Goal: Task Accomplishment & Management: Manage account settings

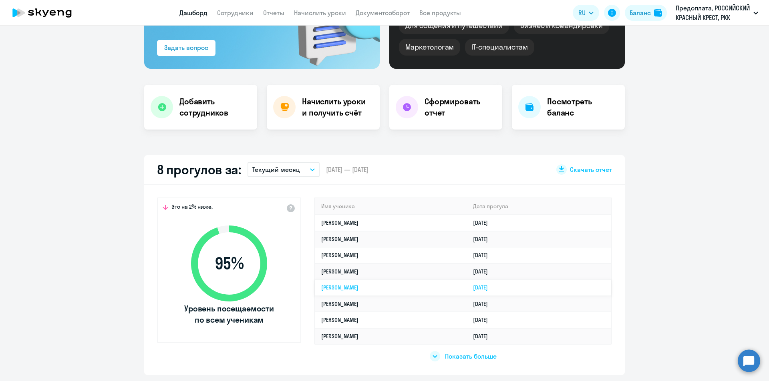
scroll to position [120, 0]
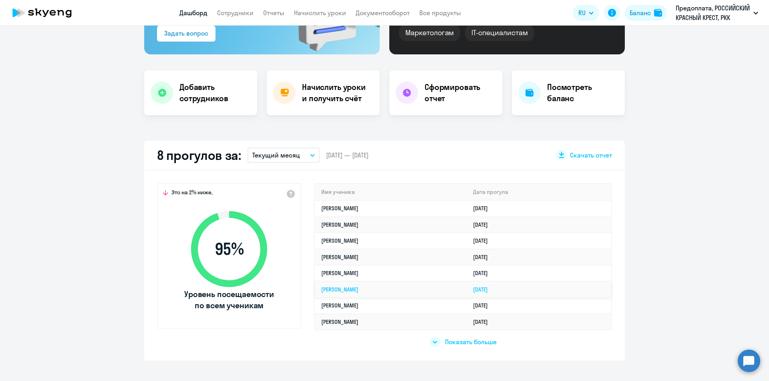
select select "30"
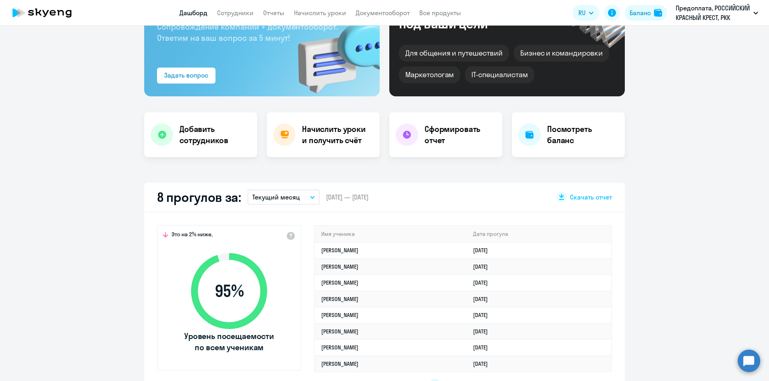
scroll to position [80, 0]
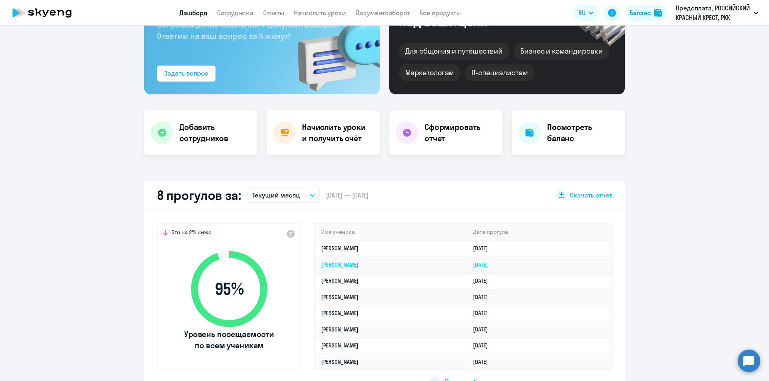
drag, startPoint x: 387, startPoint y: 264, endPoint x: 351, endPoint y: 264, distance: 36.0
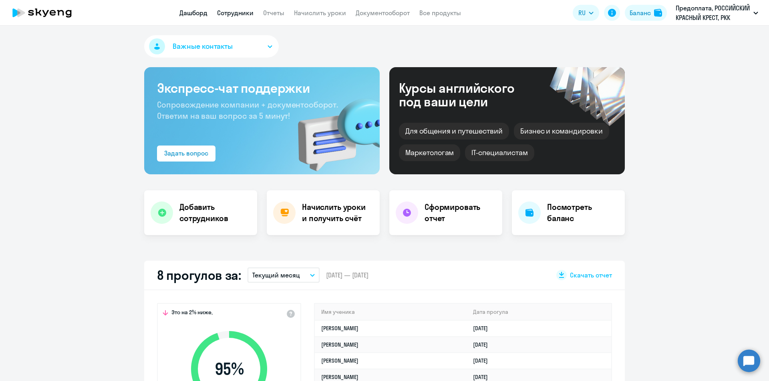
click at [228, 14] on link "Сотрудники" at bounding box center [235, 13] width 36 height 8
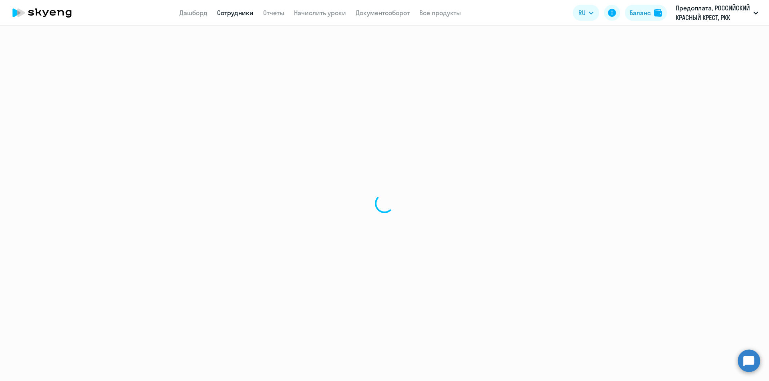
select select "30"
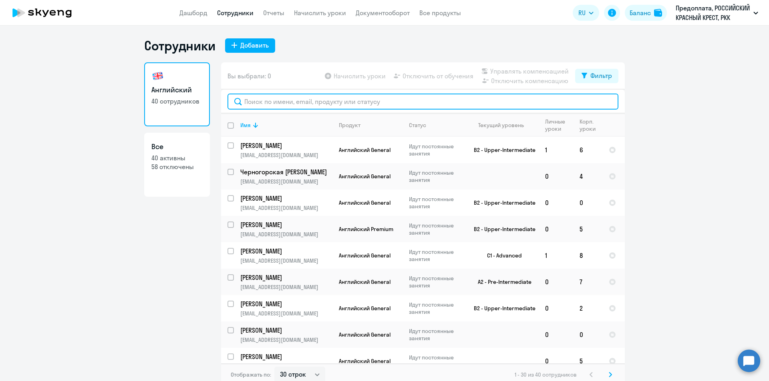
click at [340, 98] on input "text" at bounding box center [422, 102] width 391 height 16
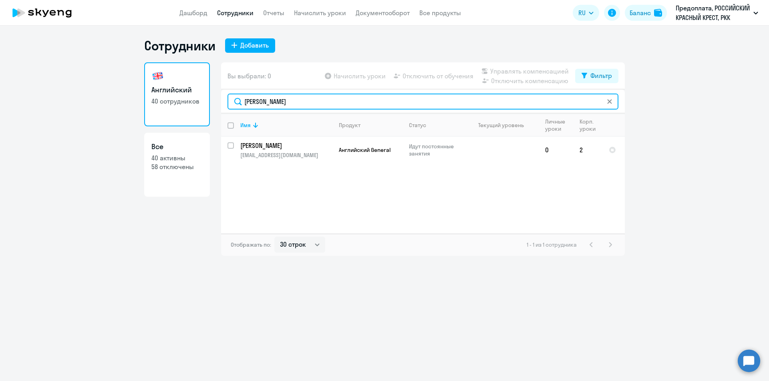
type input "климова"
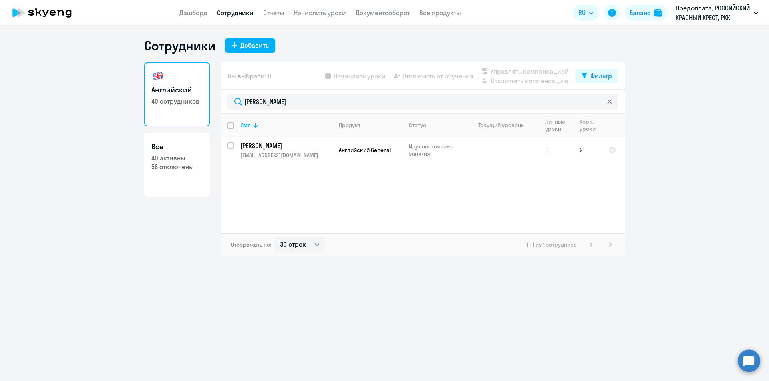
click at [278, 227] on div "Имя Продукт Статус Текущий уровень Личные уроки Корп. уроки Климова Екатерина e…" at bounding box center [422, 174] width 403 height 120
click at [234, 144] on td "Климова Екатерина e.klimova@redcross.ru" at bounding box center [283, 150] width 98 height 26
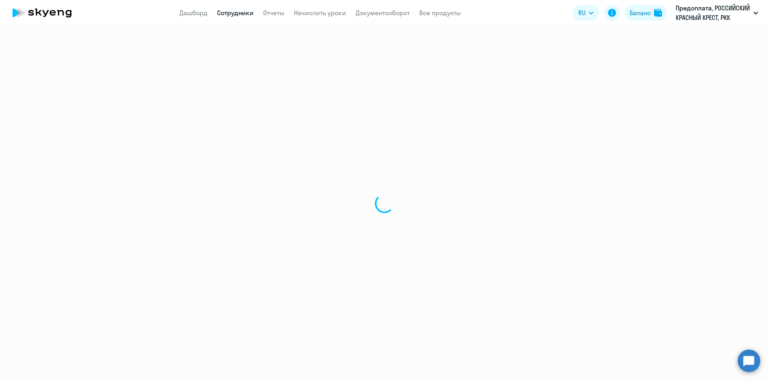
select select "english"
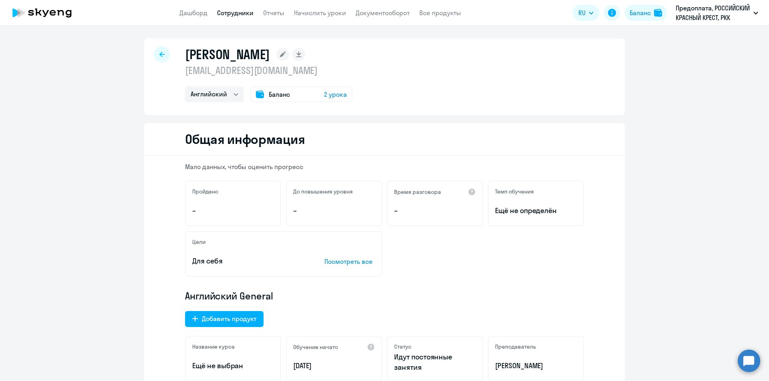
click at [339, 92] on span "2 урока" at bounding box center [335, 95] width 23 height 10
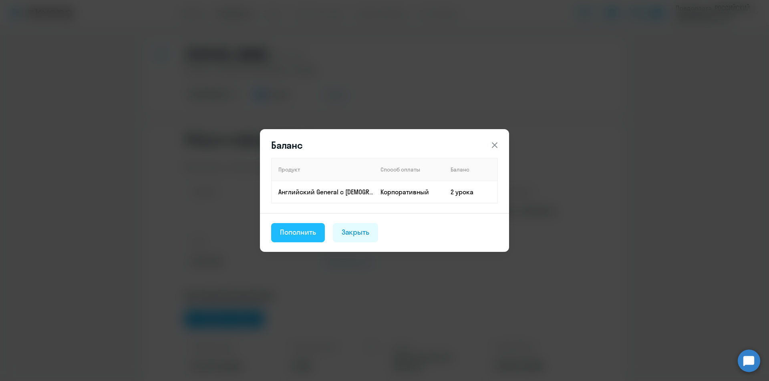
click at [303, 232] on div "Пополнить" at bounding box center [298, 232] width 36 height 10
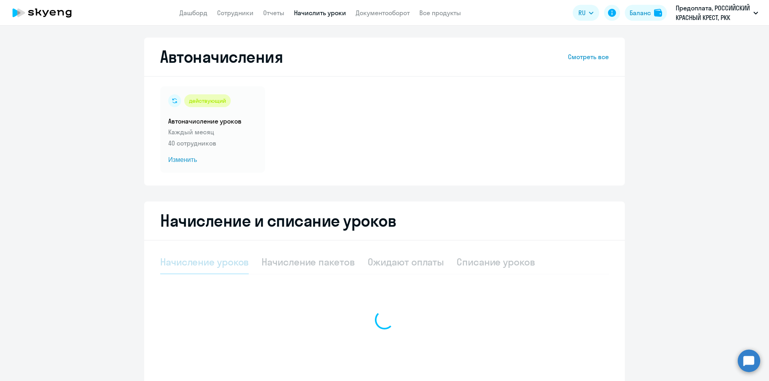
select select "10"
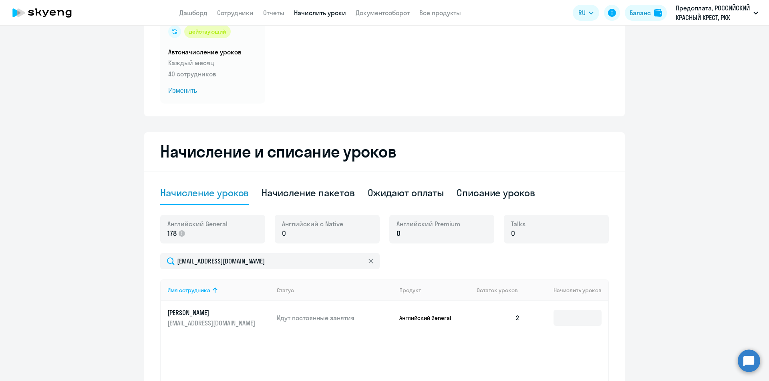
scroll to position [155, 0]
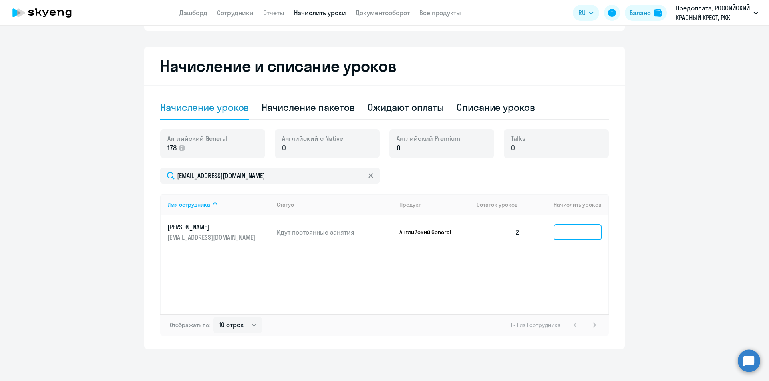
click at [559, 235] on input at bounding box center [577, 233] width 48 height 16
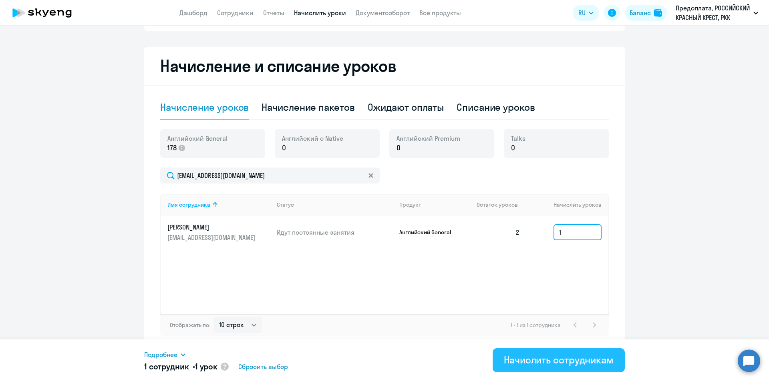
type input "1"
click at [544, 359] on div "Начислить сотрудникам" at bounding box center [559, 360] width 110 height 13
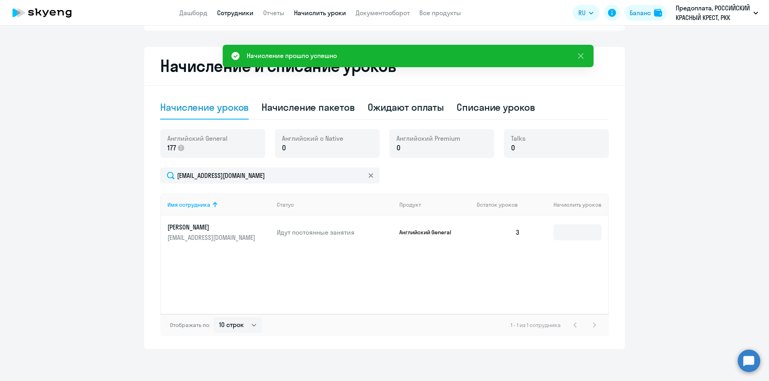
click at [239, 13] on link "Сотрудники" at bounding box center [235, 13] width 36 height 8
select select "30"
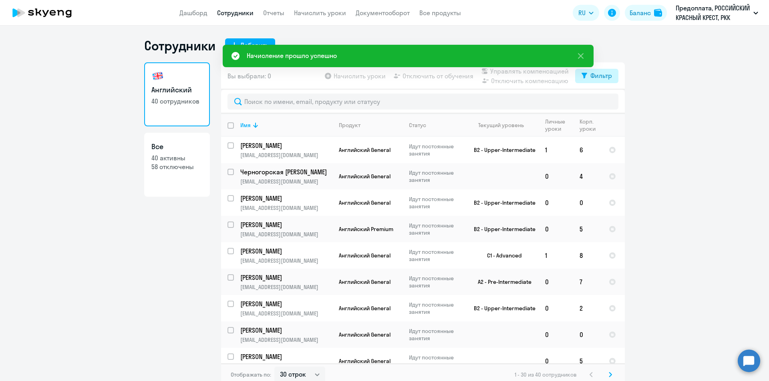
click at [598, 76] on div "Фильтр" at bounding box center [601, 76] width 22 height 10
click at [599, 105] on span at bounding box center [602, 102] width 14 height 8
click at [595, 102] on input "checkbox" at bounding box center [595, 102] width 0 height 0
checkbox input "true"
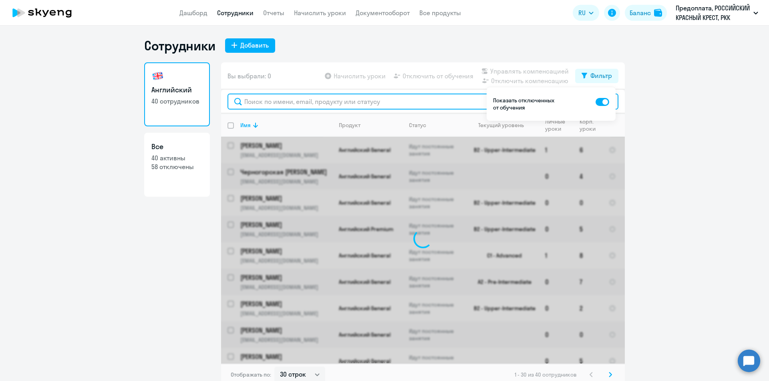
click at [327, 100] on input "text" at bounding box center [422, 102] width 391 height 16
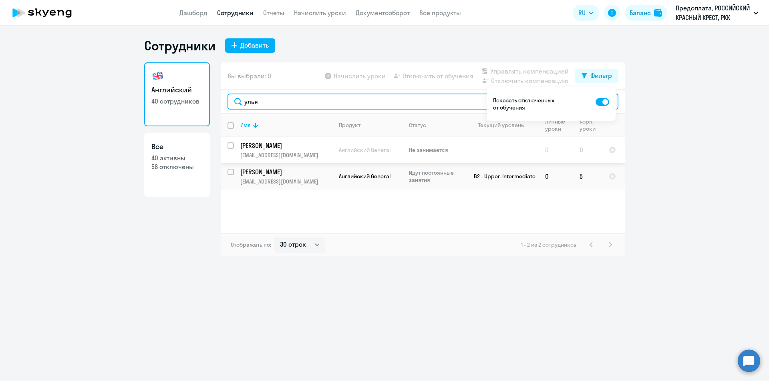
type input "улья"
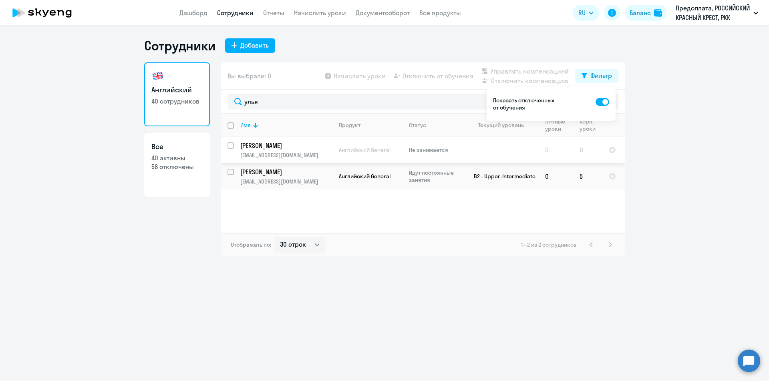
click at [230, 145] on input "select row 21439109" at bounding box center [235, 151] width 16 height 16
checkbox input "true"
click at [428, 76] on span "Отключить от обучения" at bounding box center [437, 76] width 71 height 10
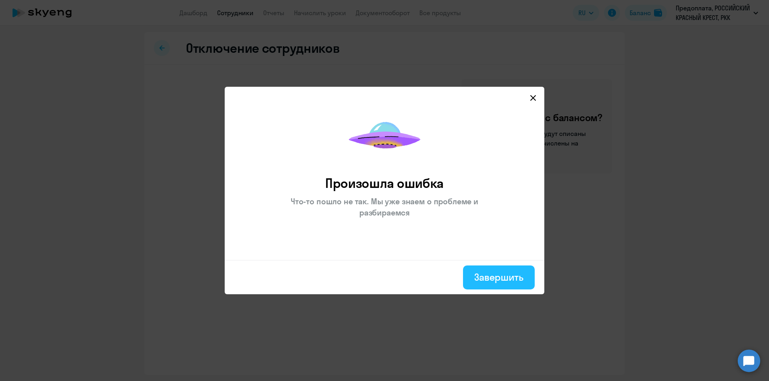
click at [496, 279] on div "Завершить" at bounding box center [498, 277] width 49 height 13
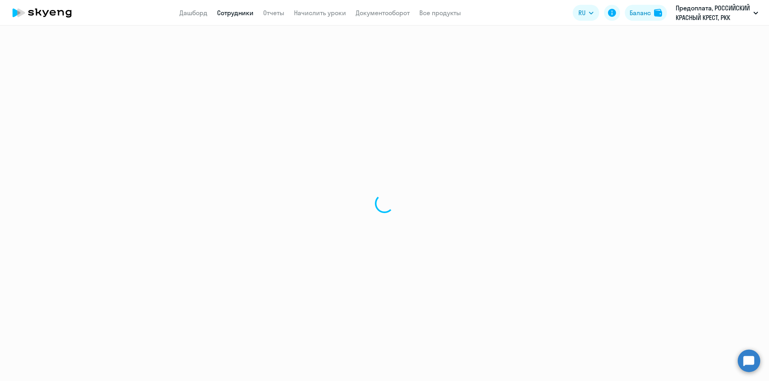
select select "30"
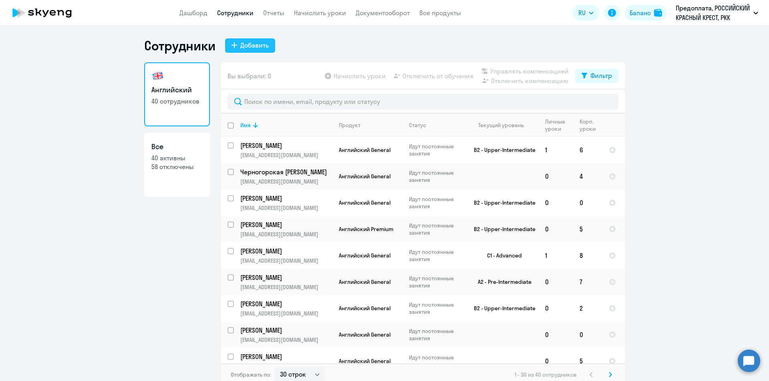
click at [249, 43] on div "Добавить" at bounding box center [254, 45] width 28 height 10
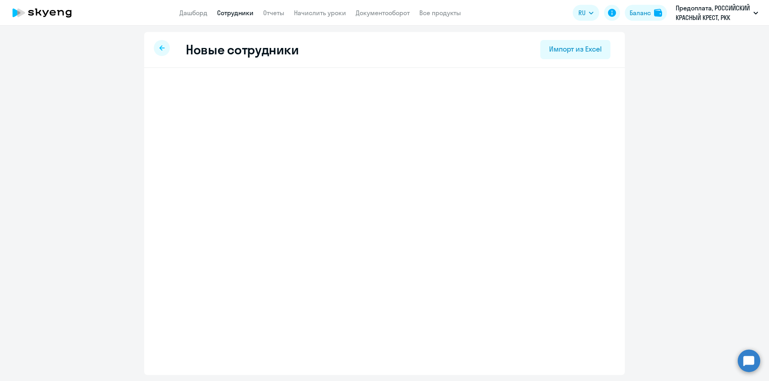
select select "english_adult_not_native_speaker"
select select "3"
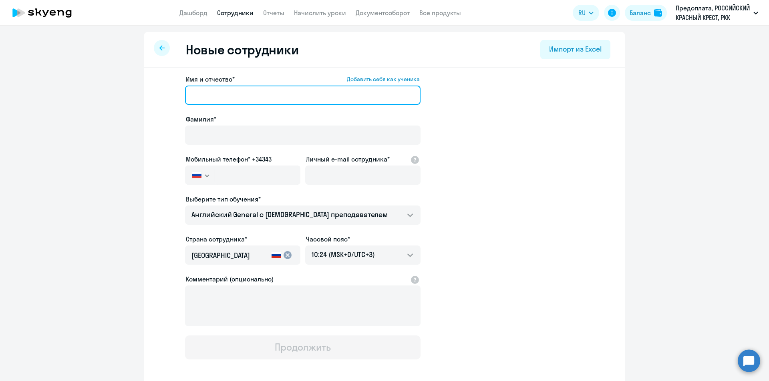
click at [226, 88] on input "Имя и отчество* Добавить себя как ученика" at bounding box center [302, 95] width 235 height 19
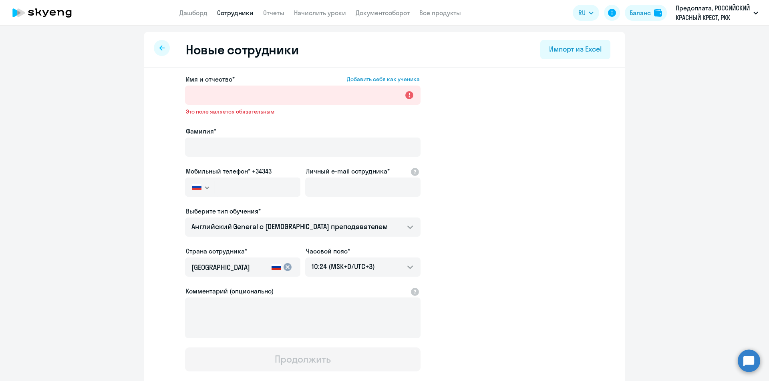
click at [241, 17] on app-menu-item-link "Сотрудники" at bounding box center [235, 13] width 36 height 10
click at [241, 16] on link "Сотрудники" at bounding box center [235, 13] width 36 height 8
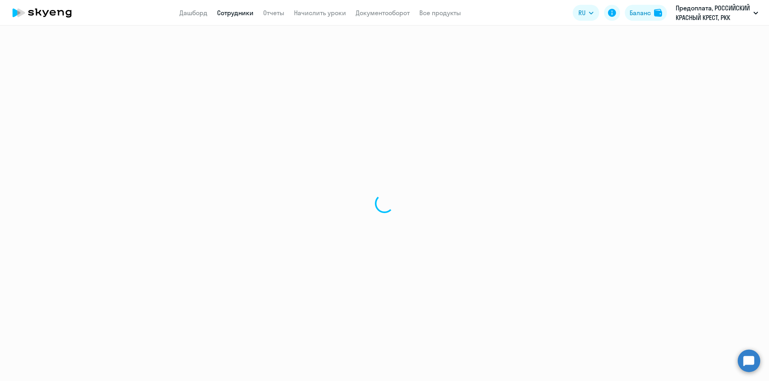
select select "30"
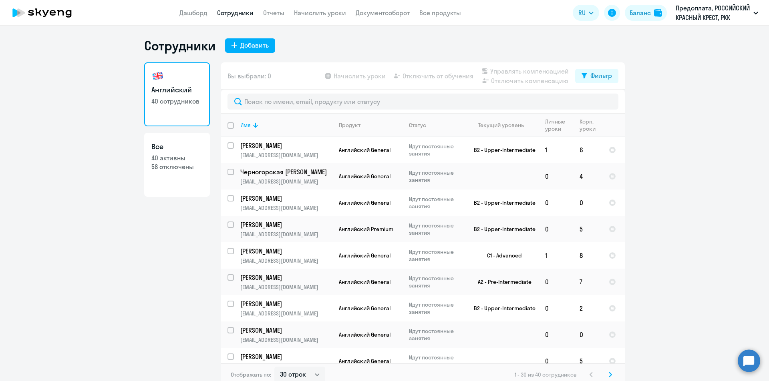
click at [178, 172] on link "Все 40 активны 58 отключены" at bounding box center [177, 165] width 66 height 64
select select "30"
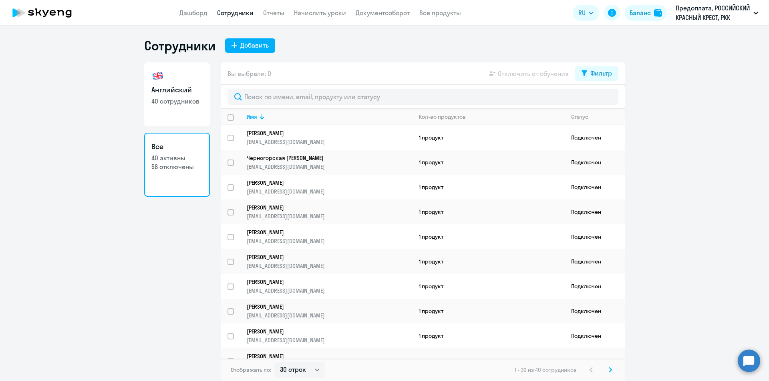
click at [191, 102] on p "40 сотрудников" at bounding box center [176, 101] width 51 height 9
select select "30"
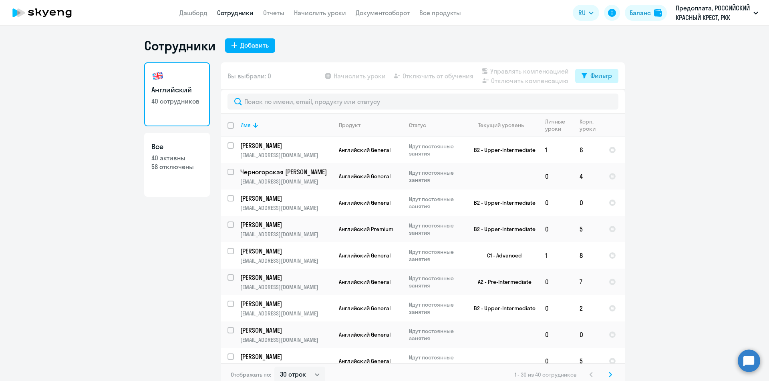
click at [594, 82] on button "Фильтр" at bounding box center [596, 76] width 43 height 14
click at [599, 101] on span at bounding box center [602, 102] width 14 height 8
click at [595, 102] on input "checkbox" at bounding box center [595, 102] width 0 height 0
checkbox input "true"
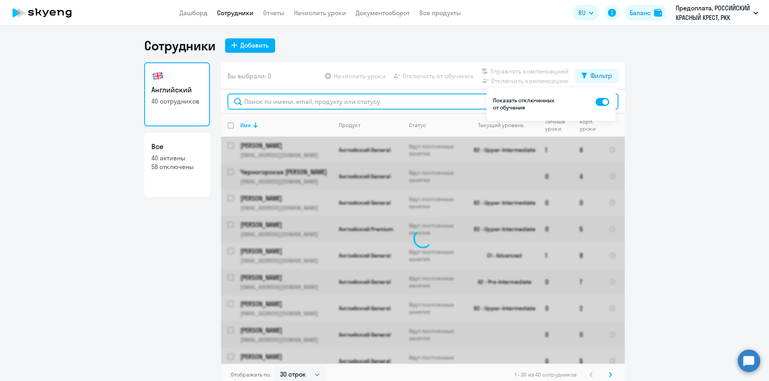
click at [388, 101] on input "text" at bounding box center [422, 102] width 391 height 16
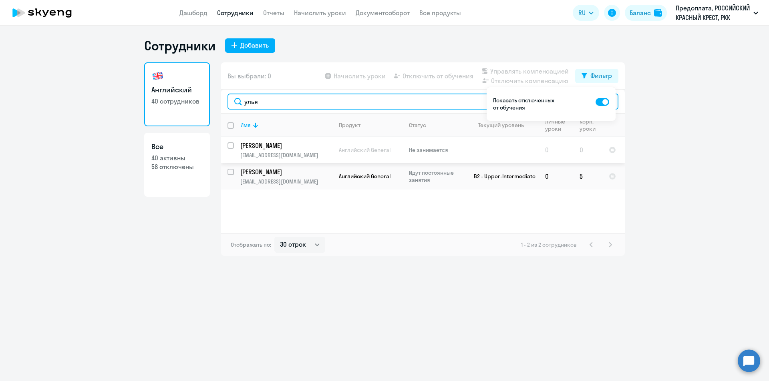
type input "улья"
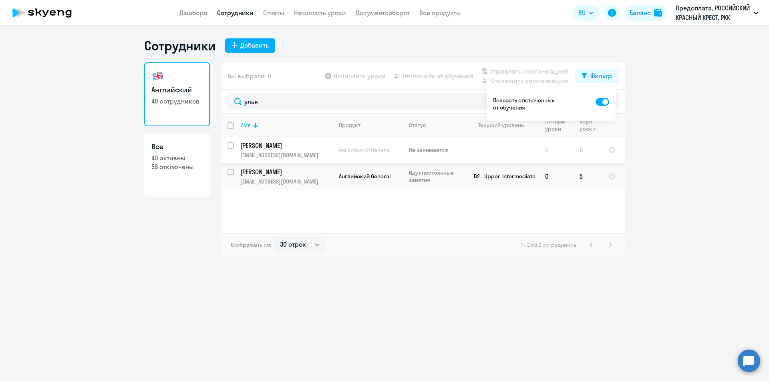
click at [308, 145] on p "Ульянкина Светлана Николаевна" at bounding box center [285, 145] width 90 height 9
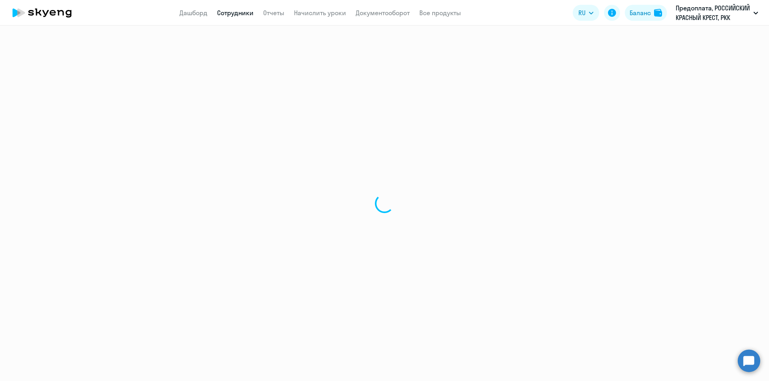
select select "english"
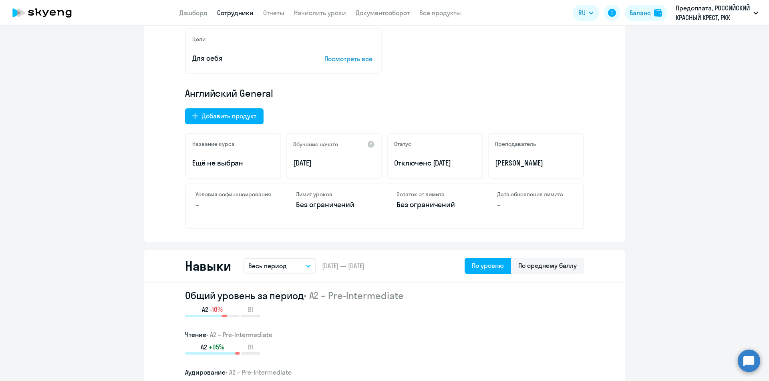
scroll to position [200, 0]
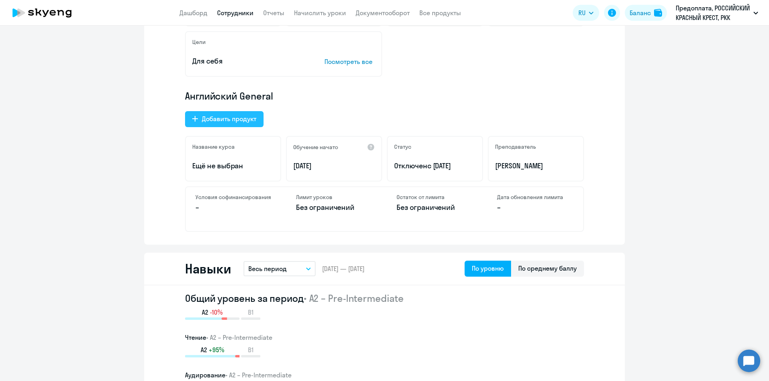
click at [231, 115] on div "Добавить продукт" at bounding box center [229, 119] width 54 height 10
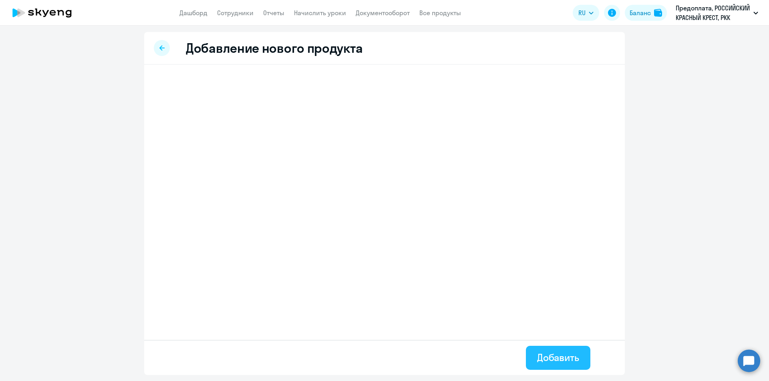
click at [582, 355] on button "Добавить" at bounding box center [558, 358] width 64 height 24
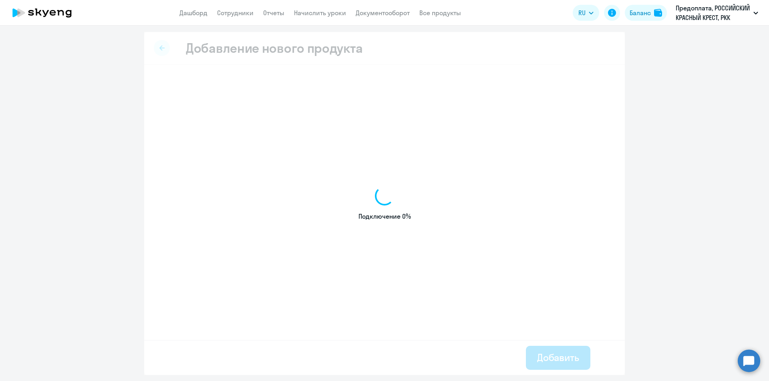
drag, startPoint x: 664, startPoint y: 154, endPoint x: 612, endPoint y: 195, distance: 66.5
click at [664, 155] on ng-component "Добавление нового продукта Добавить Подключение 0%" at bounding box center [384, 203] width 769 height 343
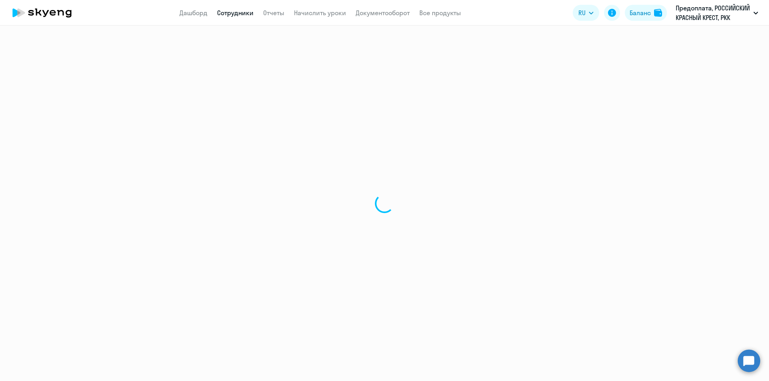
select select "english"
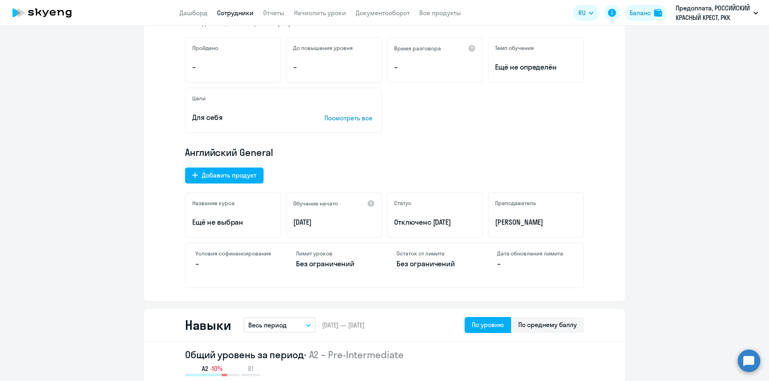
scroll to position [131, 0]
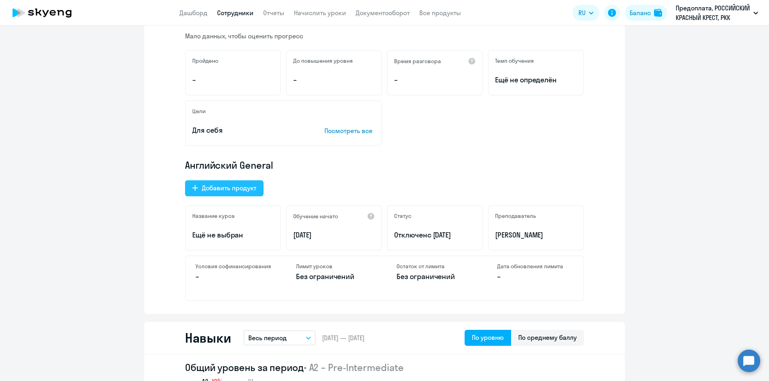
click at [225, 184] on div "Добавить продукт" at bounding box center [229, 188] width 54 height 10
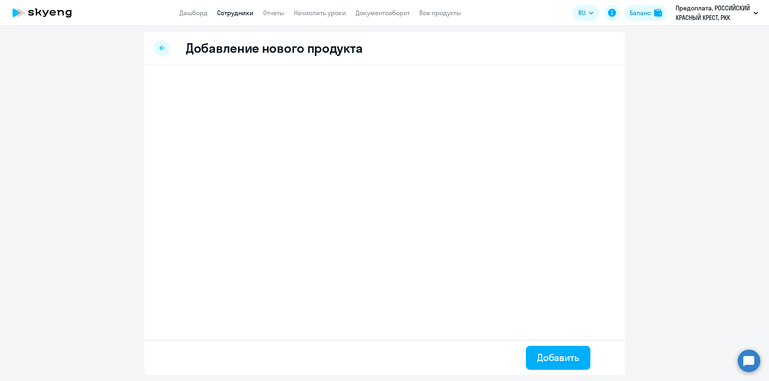
click at [232, 16] on link "Сотрудники" at bounding box center [235, 13] width 36 height 8
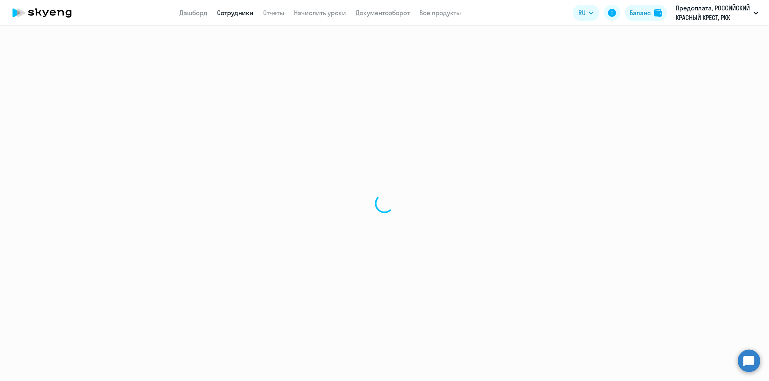
select select "30"
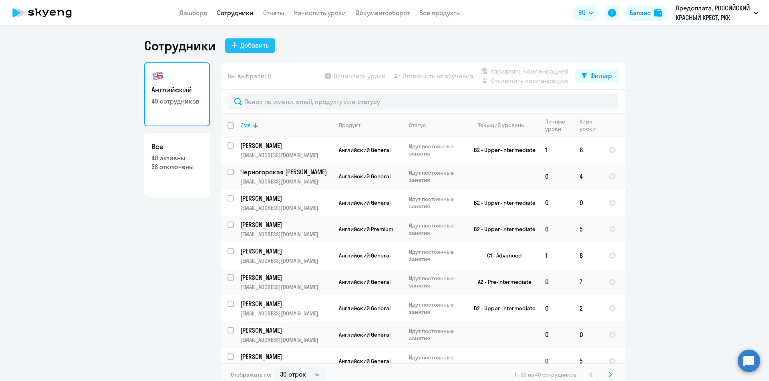
click at [240, 45] on div "Добавить" at bounding box center [254, 45] width 28 height 10
select select "english_adult_not_native_speaker"
select select "3"
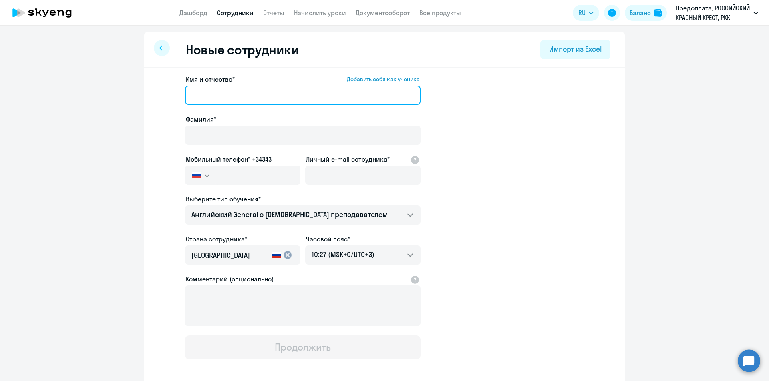
click at [211, 93] on input "Имя и отчество* Добавить себя как ученика" at bounding box center [302, 95] width 235 height 19
type input "Светлана"
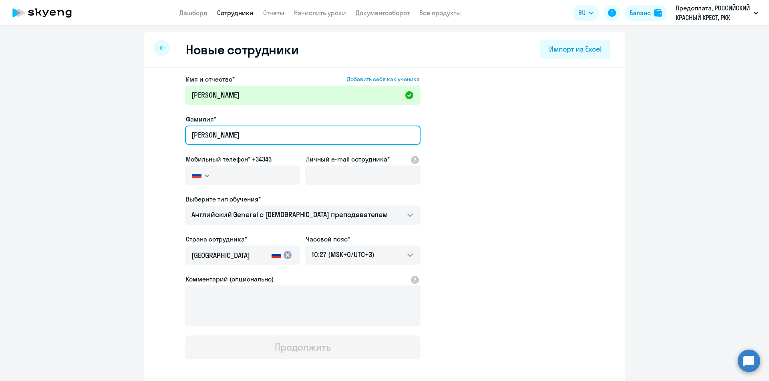
type input "Ульянкина"
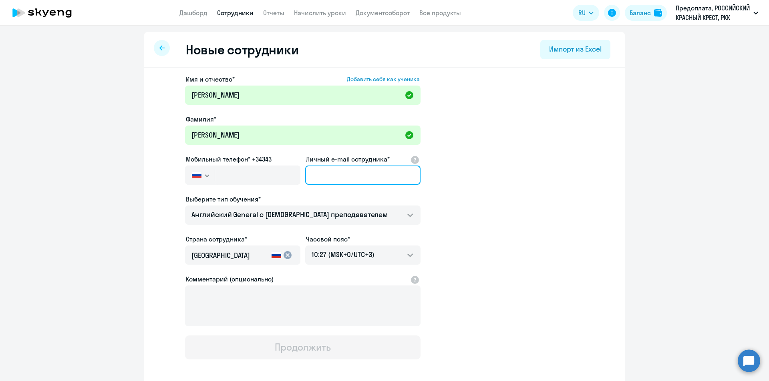
click at [340, 172] on input "Личный e-mail сотрудника*" at bounding box center [362, 175] width 115 height 19
paste input "uliankina@redcross.ru"
type input "uliankina@redcross.ru"
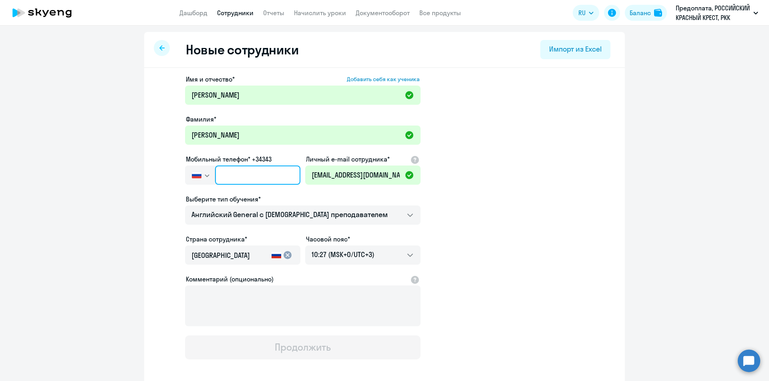
click at [228, 178] on input "text" at bounding box center [257, 175] width 85 height 19
paste input "+7 963 631-12-11"
type input "+7 963 631-12-11"
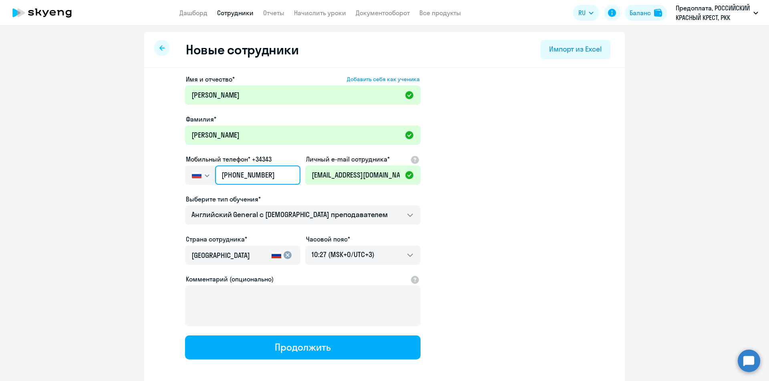
click at [221, 178] on input "+7 963 631-12-11" at bounding box center [257, 175] width 85 height 19
drag, startPoint x: 267, startPoint y: 175, endPoint x: 228, endPoint y: 171, distance: 38.7
click at [228, 171] on input "+7 963 631-12-11" at bounding box center [257, 175] width 85 height 19
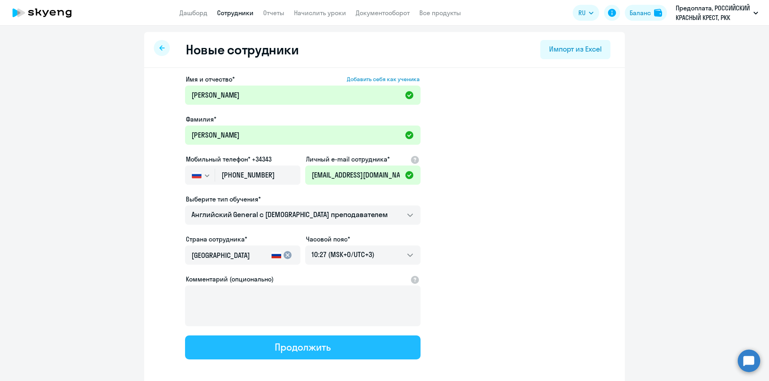
click at [297, 338] on button "Продолжить" at bounding box center [302, 348] width 235 height 24
select select "english_adult_not_native_speaker"
select select "3"
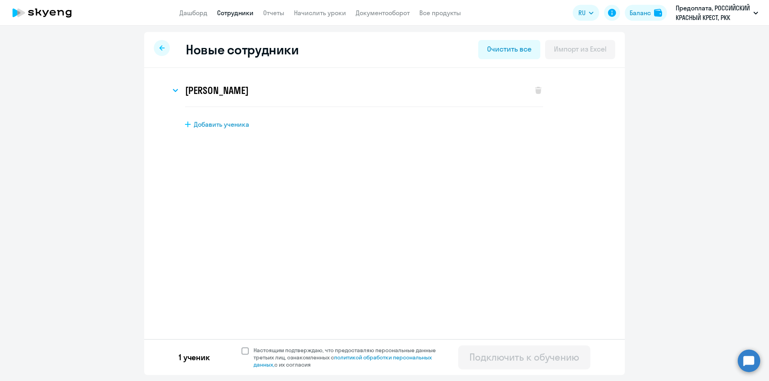
click at [245, 352] on span at bounding box center [244, 351] width 7 height 7
click at [241, 347] on input "Настоящим подтверждаю, что предоставляю персональные данные третьих лиц, ознако…" at bounding box center [241, 347] width 0 height 0
checkbox input "true"
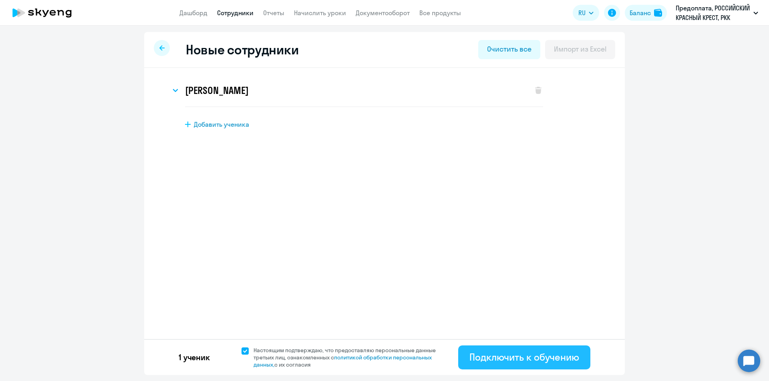
click at [520, 360] on div "Подключить к обучению" at bounding box center [524, 357] width 110 height 13
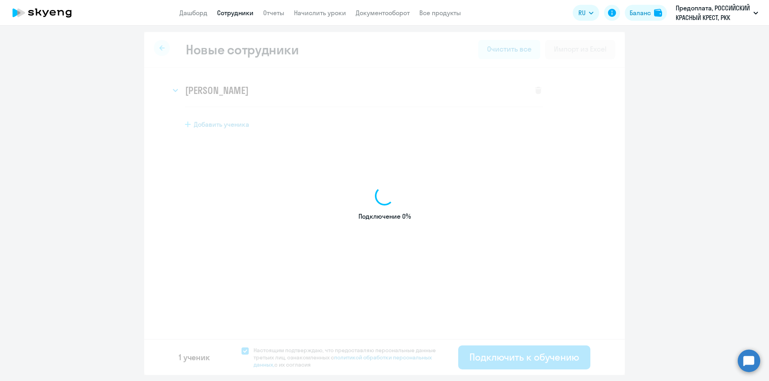
select select "english_adult_not_native_speaker"
select select "3"
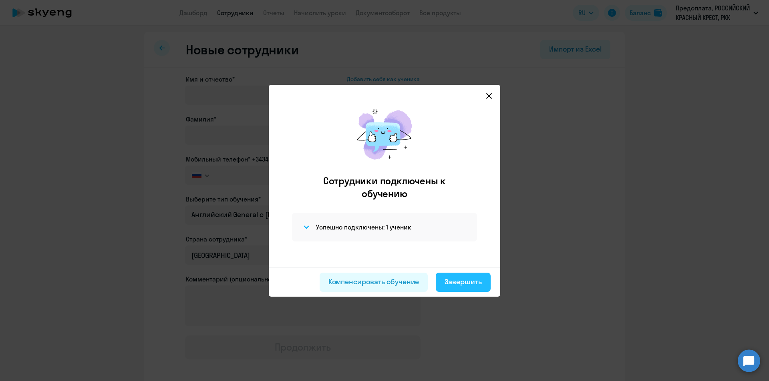
click at [457, 282] on div "Завершить" at bounding box center [462, 282] width 37 height 10
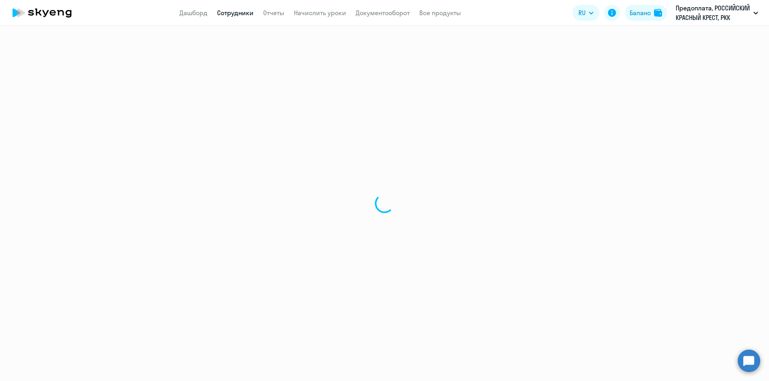
select select "30"
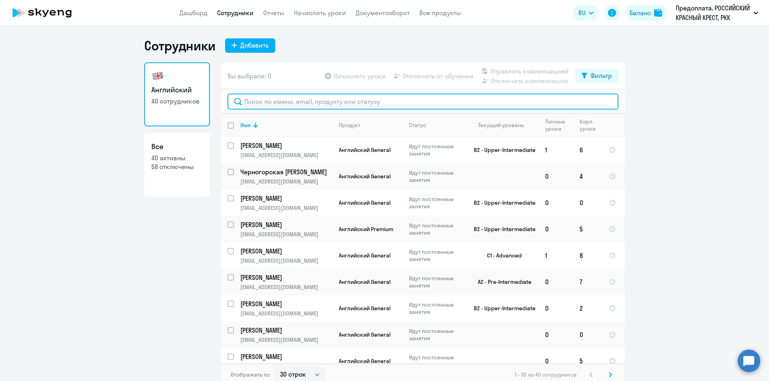
drag, startPoint x: 329, startPoint y: 102, endPoint x: 325, endPoint y: 106, distance: 5.7
click at [325, 106] on input "text" at bounding box center [422, 102] width 391 height 16
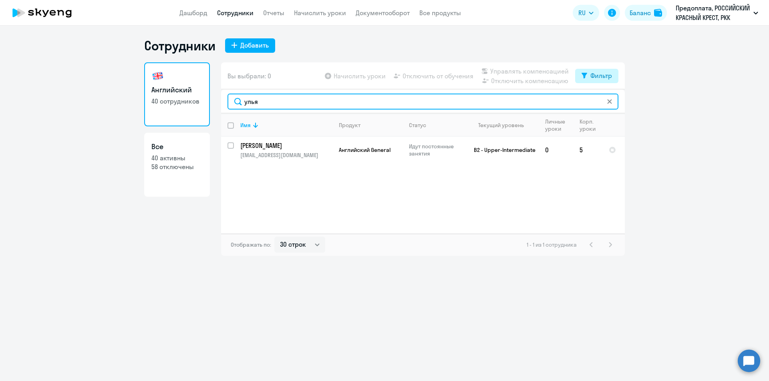
type input "улья"
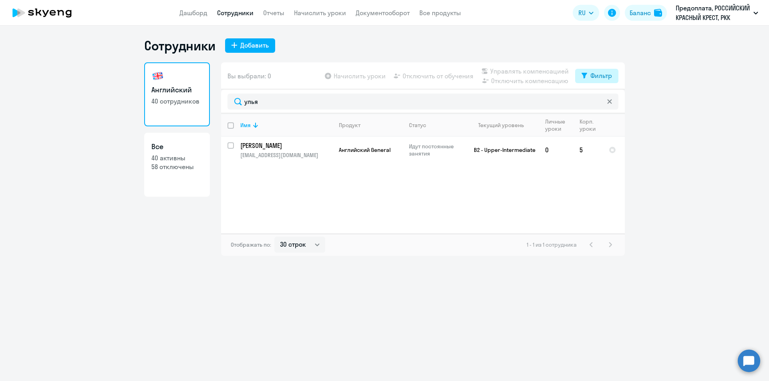
click at [607, 76] on div "Фильтр" at bounding box center [601, 76] width 22 height 10
click at [604, 104] on span at bounding box center [605, 102] width 14 height 8
click at [598, 102] on input "checkbox" at bounding box center [598, 102] width 0 height 0
checkbox input "true"
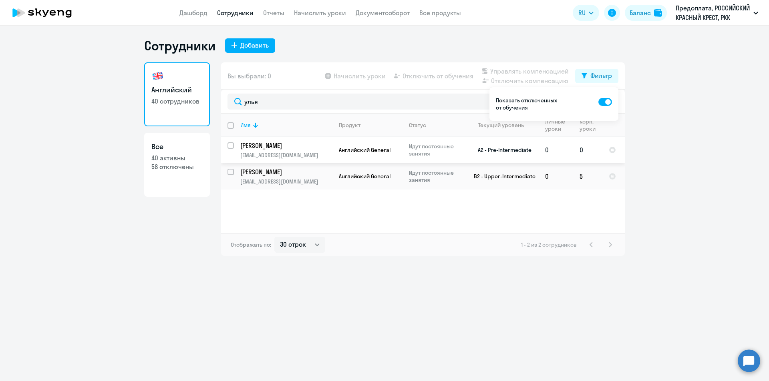
click at [234, 143] on td "Ульянкина Светлана Николаевна uliankina@redcross.ru" at bounding box center [283, 150] width 98 height 26
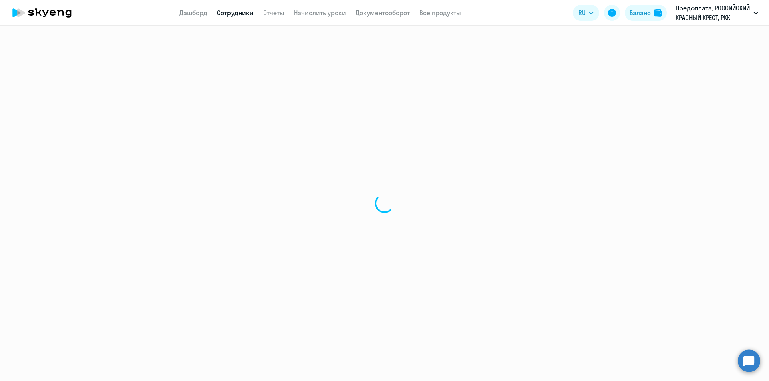
select select "english"
select select "30"
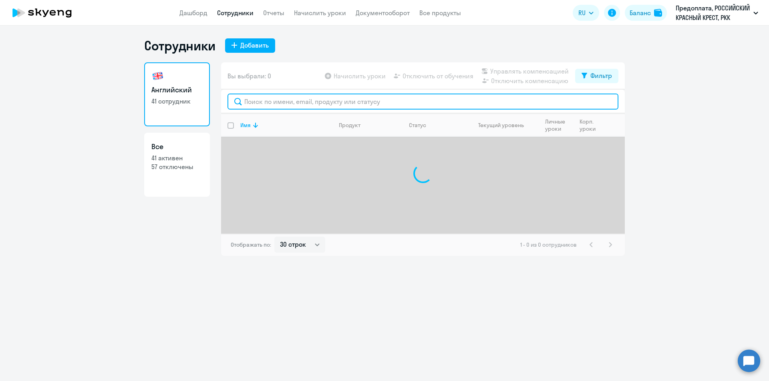
click at [339, 102] on input "text" at bounding box center [422, 102] width 391 height 16
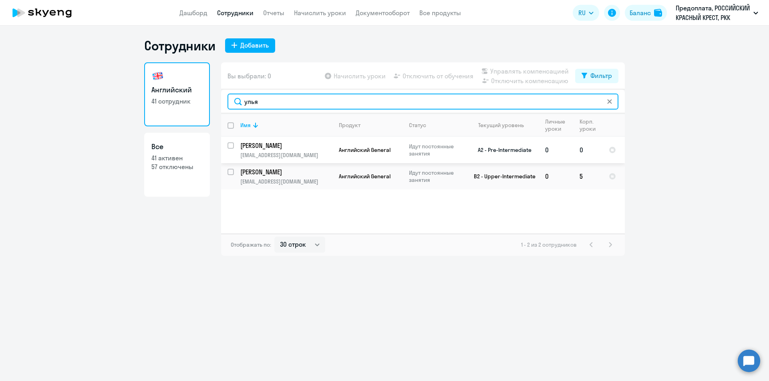
type input "улья"
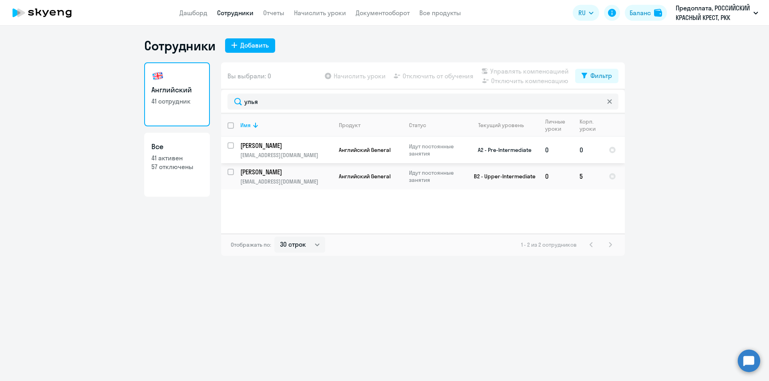
click at [231, 145] on input "select row 21439109" at bounding box center [235, 151] width 16 height 16
checkbox input "true"
click at [358, 76] on span "Начислить уроки" at bounding box center [359, 76] width 52 height 10
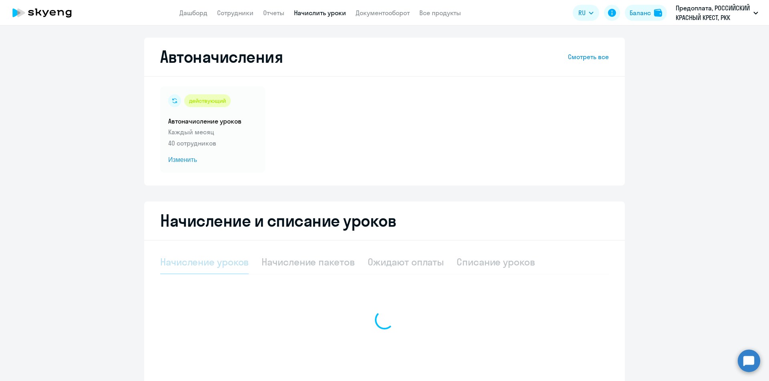
select select "10"
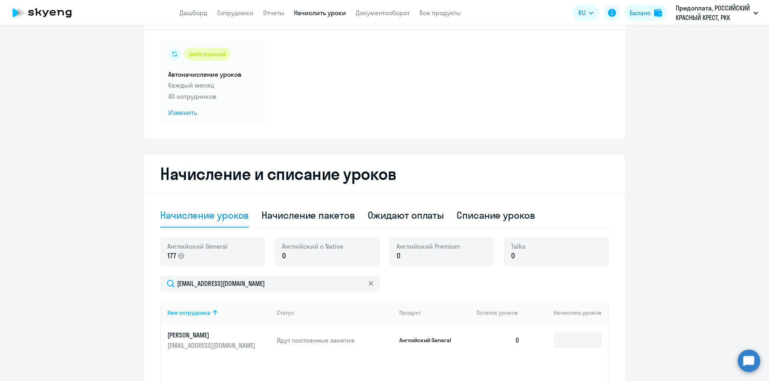
scroll to position [155, 0]
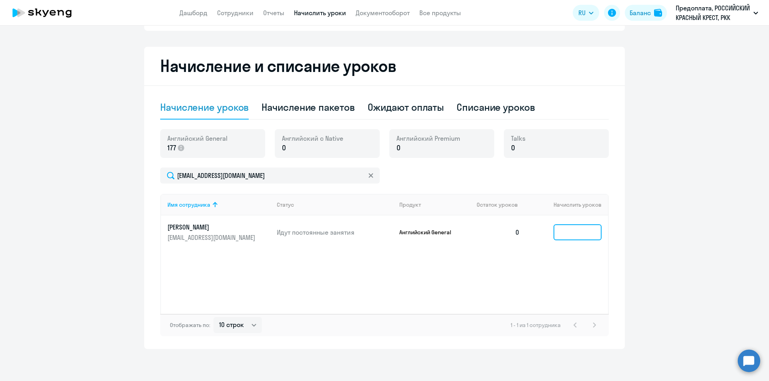
click at [583, 236] on input at bounding box center [577, 233] width 48 height 16
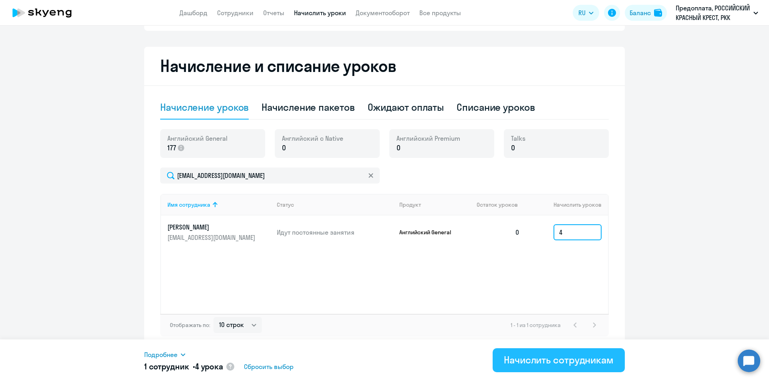
type input "4"
click at [576, 366] on div "Начислить сотрудникам" at bounding box center [559, 360] width 110 height 13
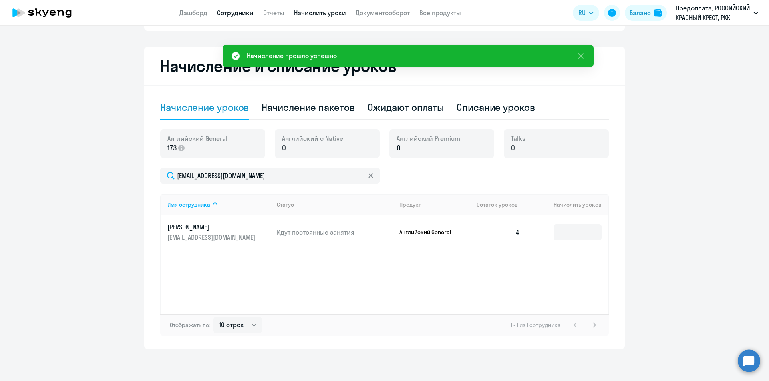
click at [242, 13] on link "Сотрудники" at bounding box center [235, 13] width 36 height 8
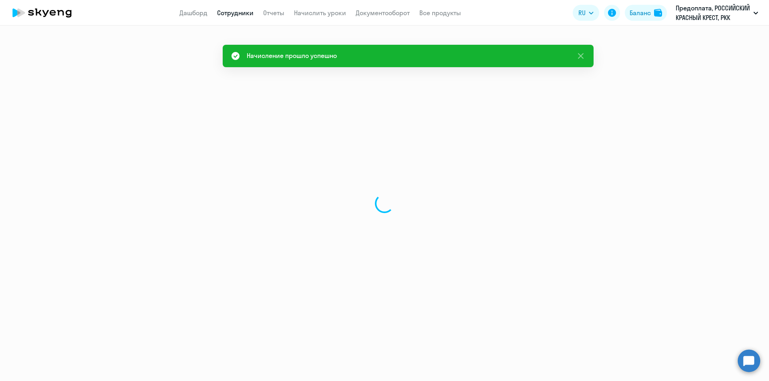
select select "30"
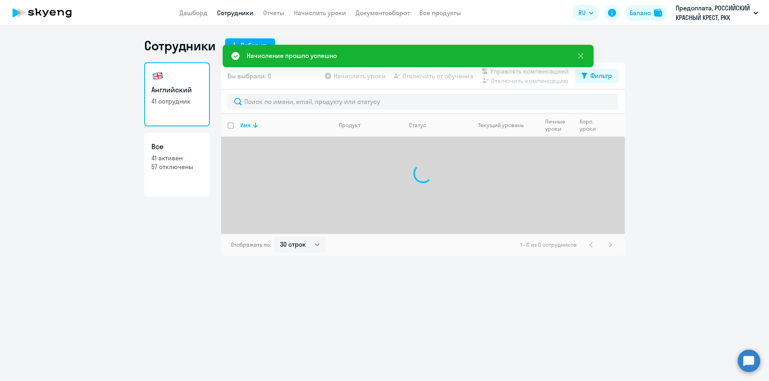
click at [182, 160] on p "41 активен" at bounding box center [176, 158] width 51 height 9
select select "30"
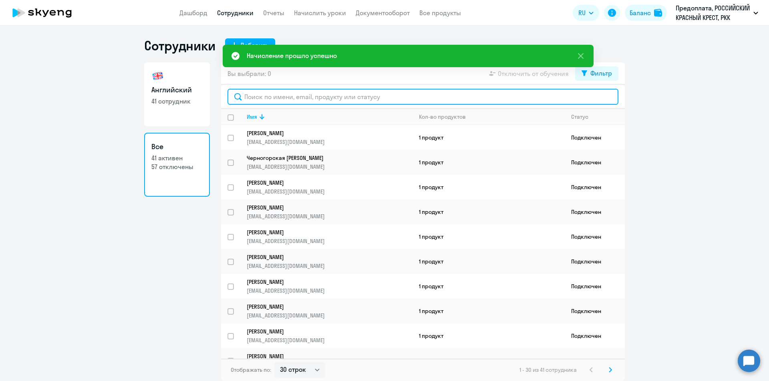
click at [327, 94] on input "text" at bounding box center [422, 97] width 391 height 16
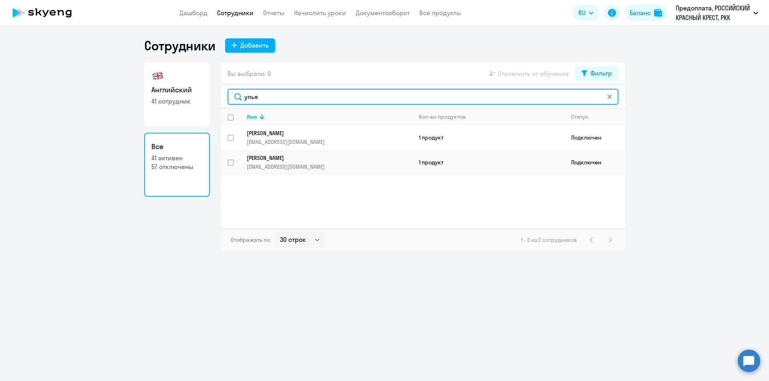
type input "улья"
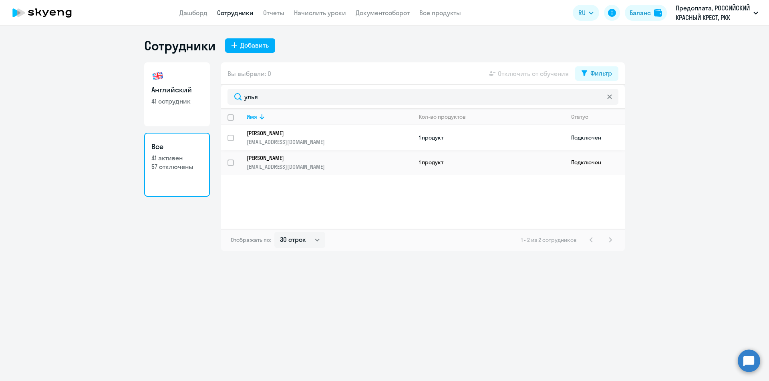
click at [231, 139] on input "select row 21439109" at bounding box center [235, 143] width 16 height 16
checkbox input "true"
click at [317, 139] on p "uliankina@redcross.ru" at bounding box center [329, 141] width 165 height 7
select select "english"
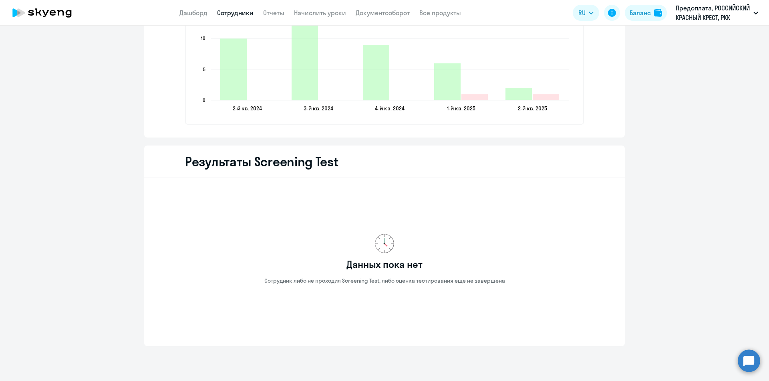
scroll to position [1184, 0]
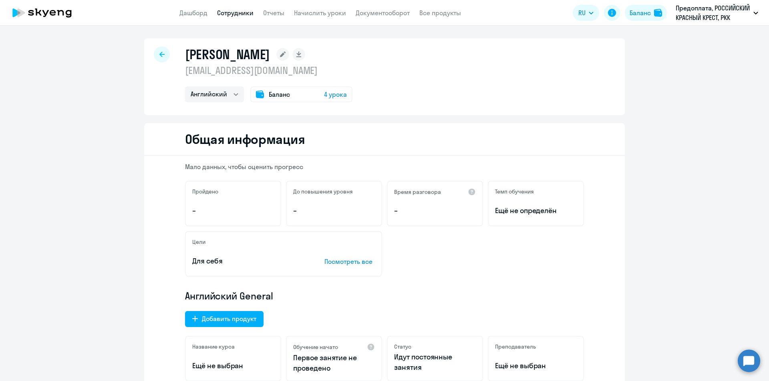
select select "30"
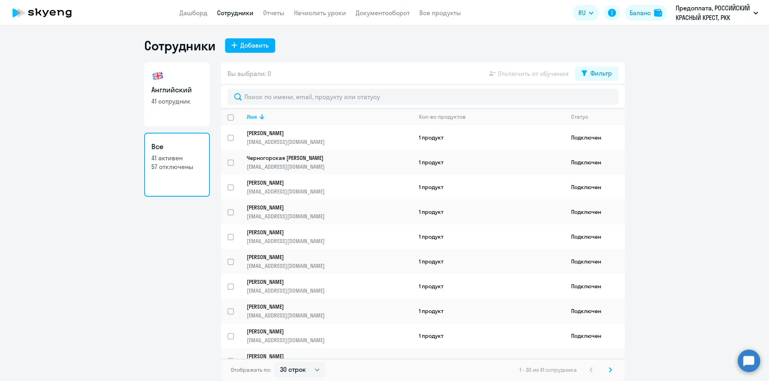
select select "30"
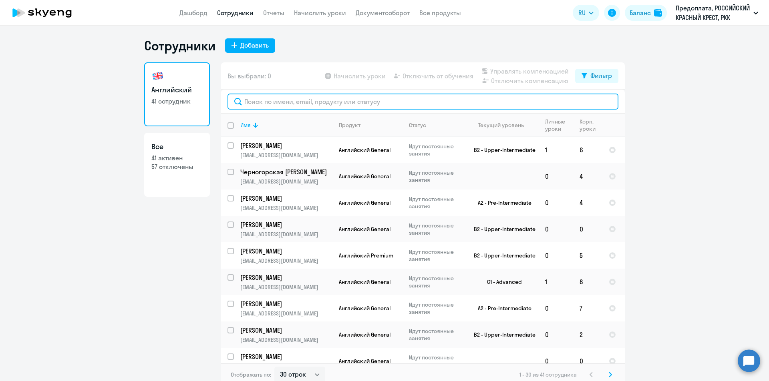
click at [301, 101] on input "text" at bounding box center [422, 102] width 391 height 16
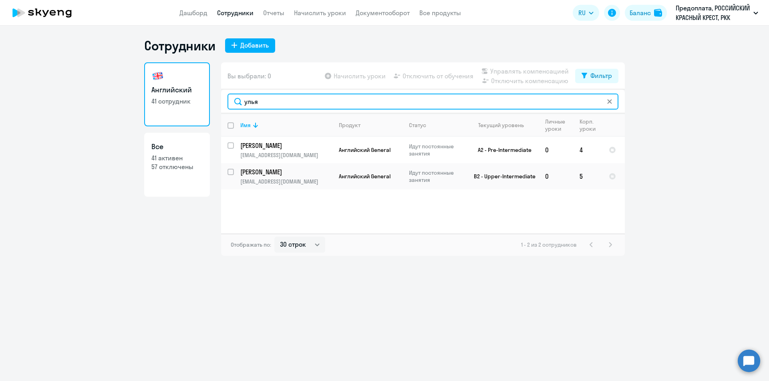
type input "улья"
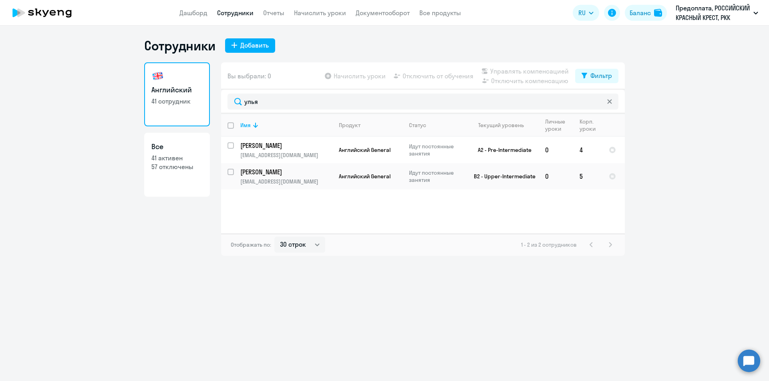
click at [296, 8] on app-header "Дашборд Сотрудники Отчеты Начислить уроки Документооборот Все продукты Дашборд …" at bounding box center [384, 13] width 769 height 26
click at [305, 12] on link "Начислить уроки" at bounding box center [320, 13] width 52 height 8
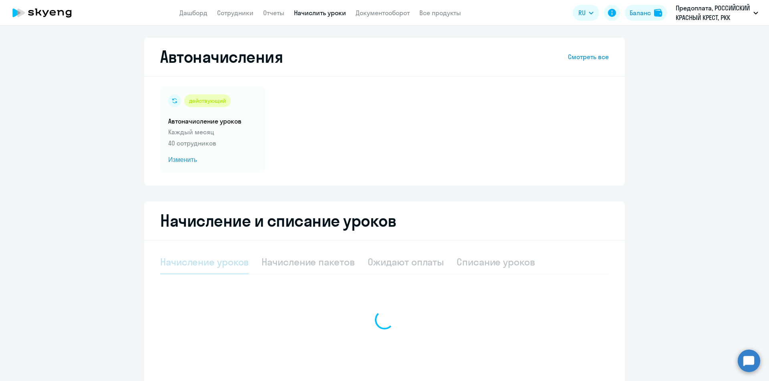
select select "10"
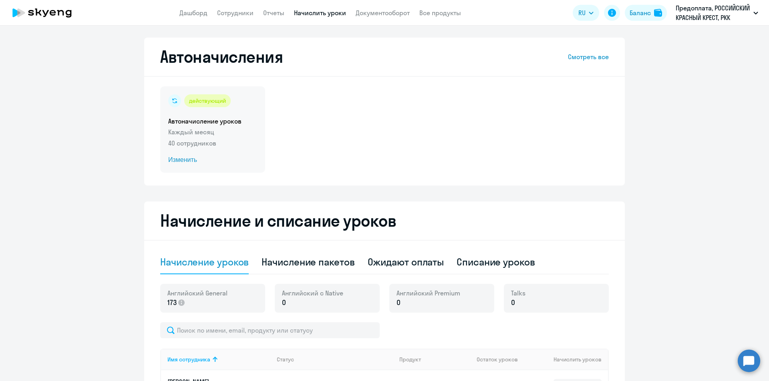
click at [184, 101] on div "действующий" at bounding box center [207, 100] width 46 height 13
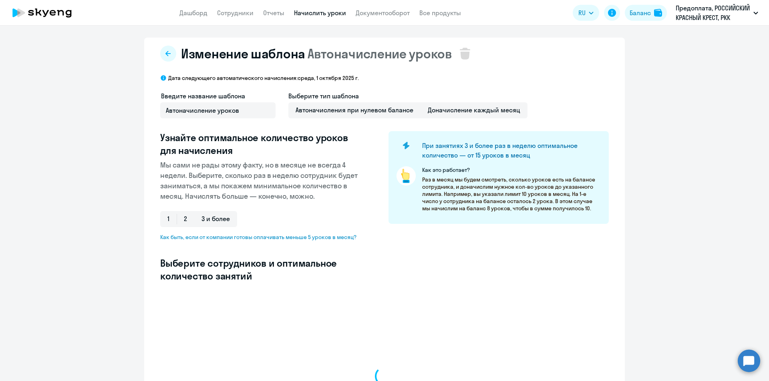
select select "10"
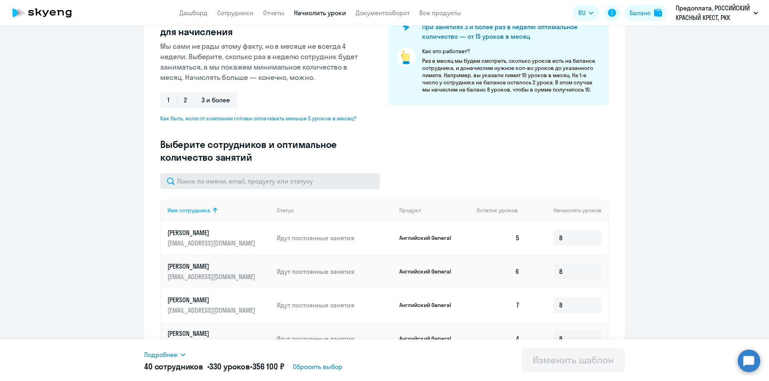
scroll to position [120, 0]
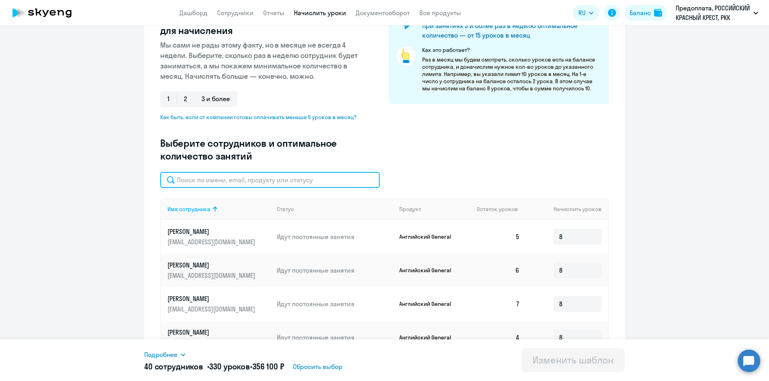
click at [291, 178] on input "text" at bounding box center [269, 180] width 219 height 16
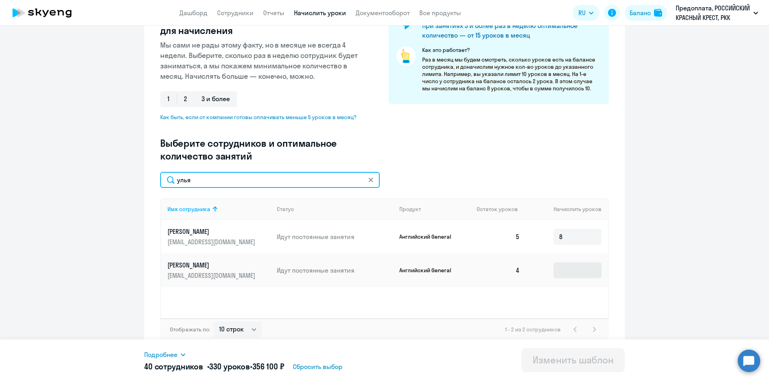
type input "улья"
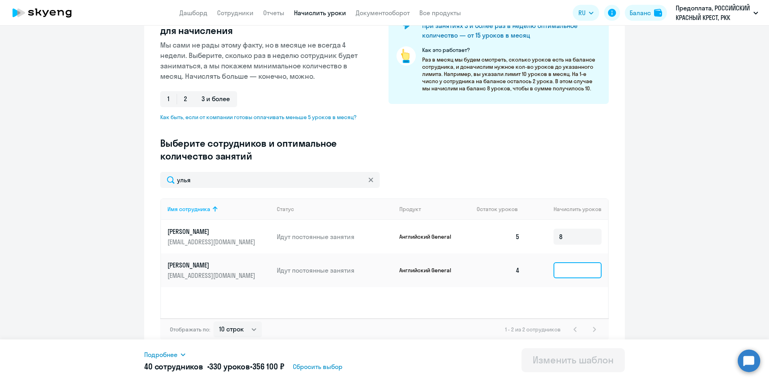
click at [576, 269] on input at bounding box center [577, 271] width 48 height 16
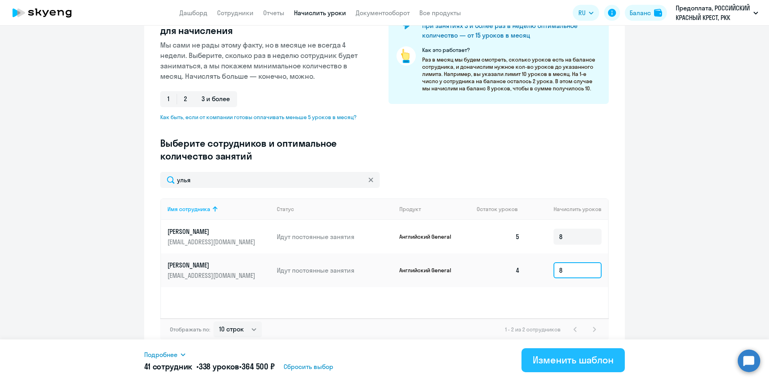
type input "8"
click at [584, 351] on button "Изменить шаблон" at bounding box center [572, 361] width 103 height 24
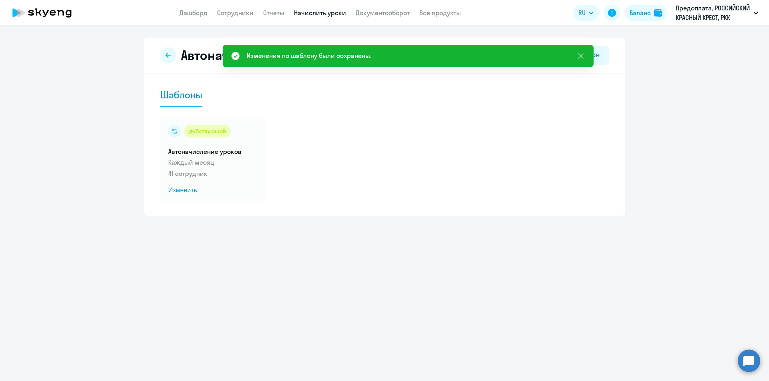
click at [216, 10] on nav "Дашборд Сотрудники Отчеты Начислить уроки Документооборот Все продукты" at bounding box center [319, 13] width 281 height 10
click at [235, 9] on app-header "Дашборд Сотрудники Отчеты Начислить уроки Документооборот Все продукты Дашборд …" at bounding box center [384, 13] width 769 height 26
click at [236, 14] on link "Сотрудники" at bounding box center [235, 13] width 36 height 8
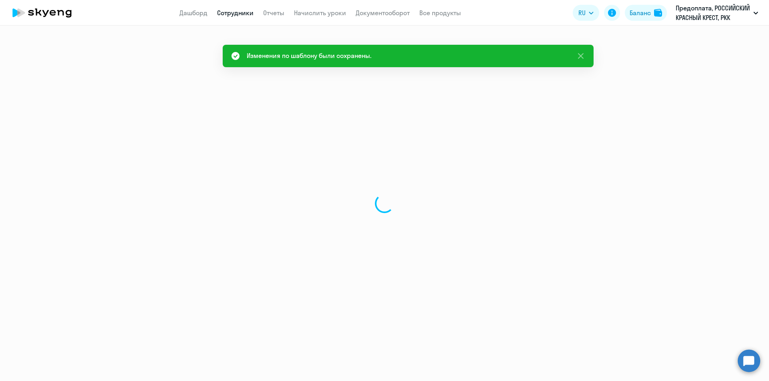
select select "30"
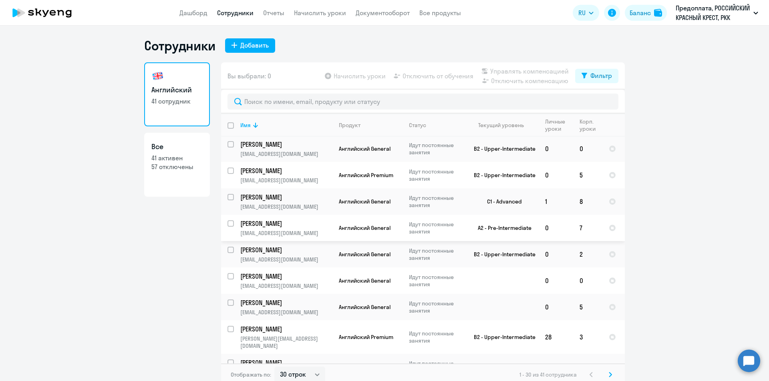
scroll to position [280, 0]
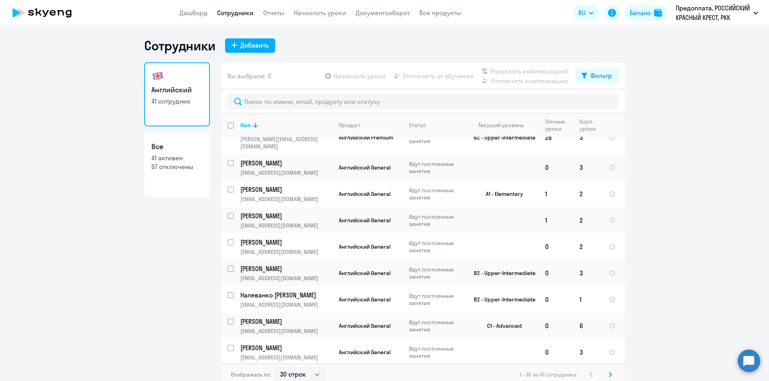
click at [605, 373] on svg-icon at bounding box center [610, 375] width 10 height 10
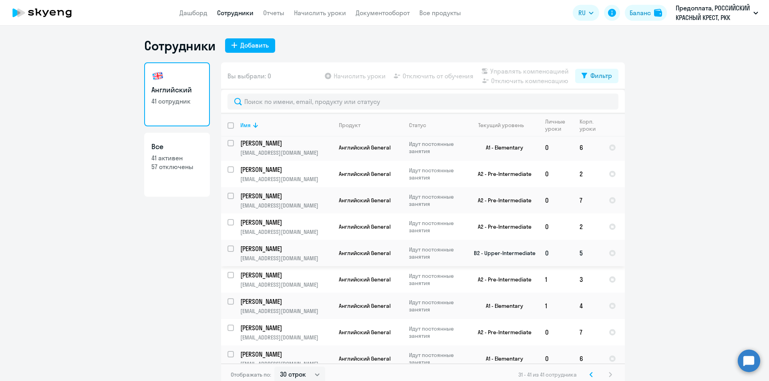
scroll to position [64, 0]
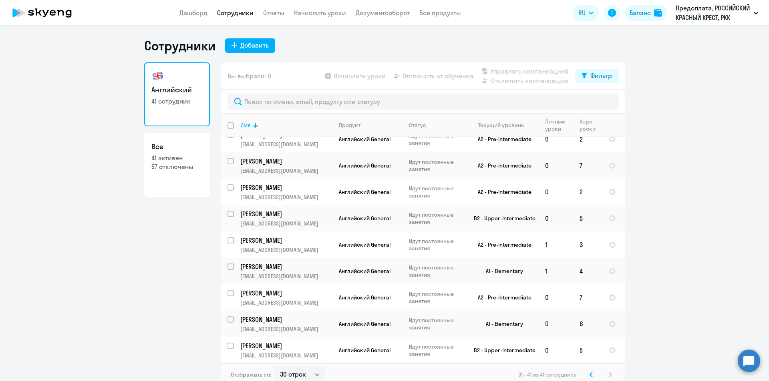
click at [236, 16] on link "Сотрудники" at bounding box center [235, 13] width 36 height 8
click at [243, 13] on link "Сотрудники" at bounding box center [235, 13] width 36 height 8
click at [241, 14] on link "Сотрудники" at bounding box center [235, 13] width 36 height 8
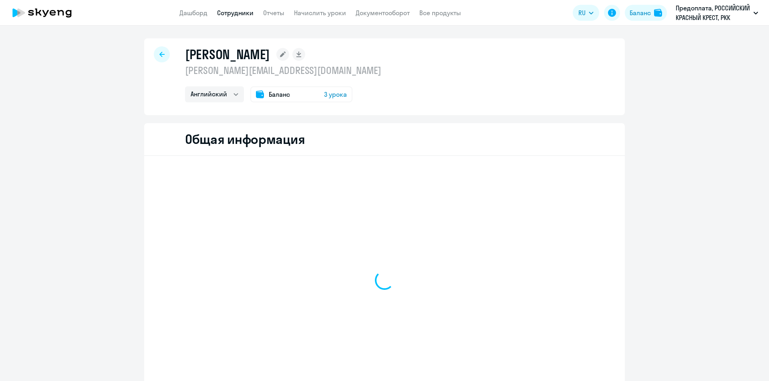
select select "english"
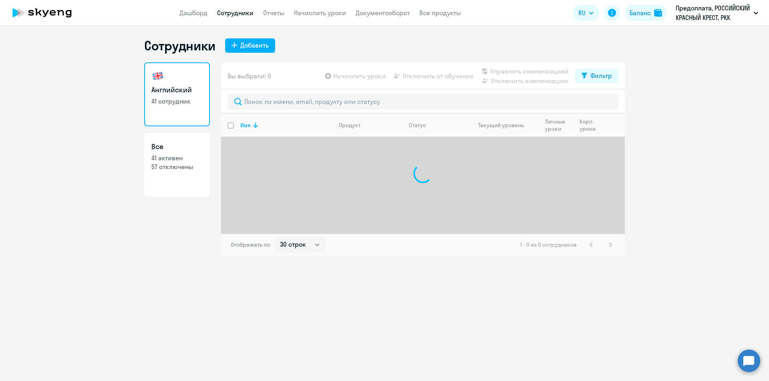
select select "30"
click at [186, 10] on link "Дашборд" at bounding box center [193, 13] width 28 height 8
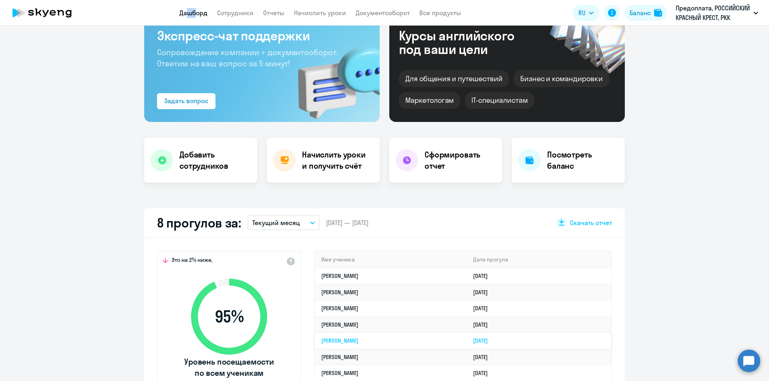
scroll to position [120, 0]
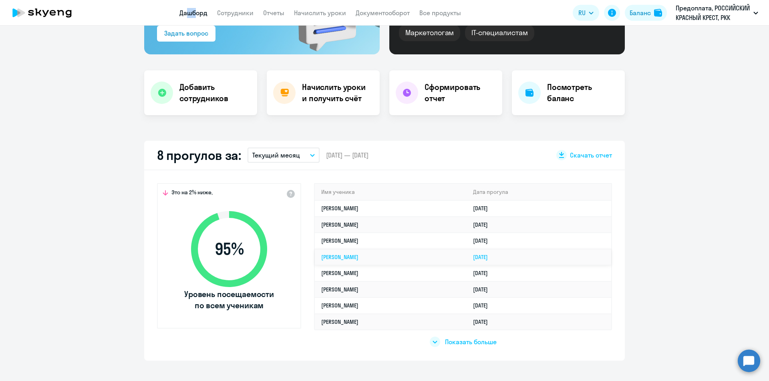
click at [358, 257] on link "Лейла Гаджимагомедова" at bounding box center [339, 257] width 37 height 7
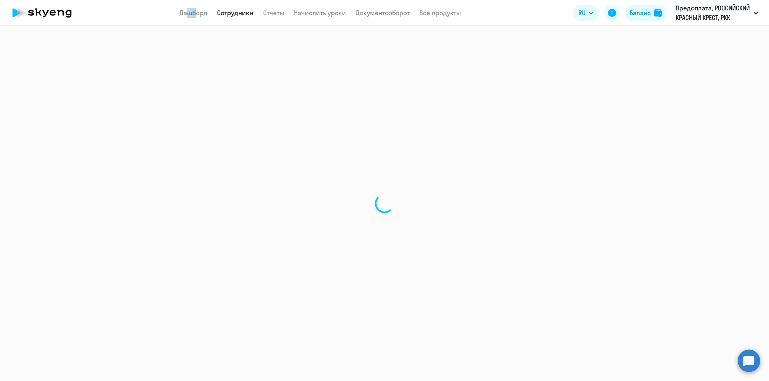
select select "english"
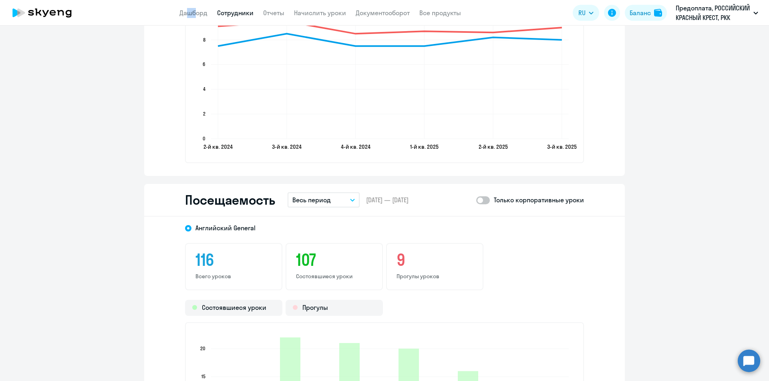
scroll to position [1001, 0]
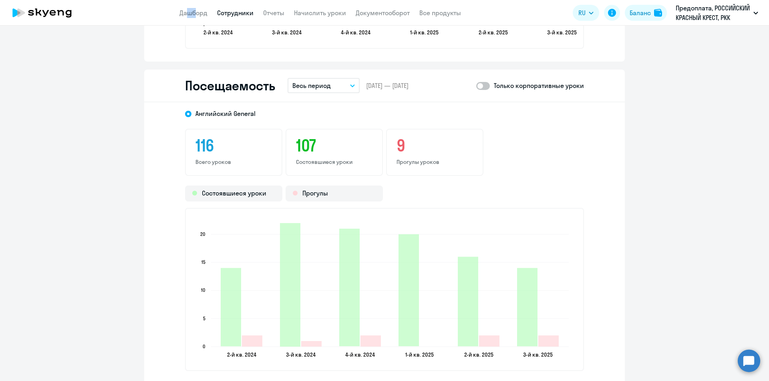
click at [311, 80] on button "Весь период" at bounding box center [323, 85] width 72 height 15
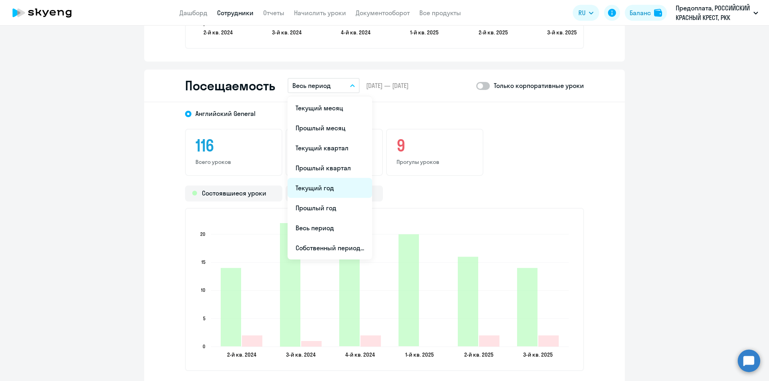
click at [325, 185] on li "Текущий год" at bounding box center [329, 188] width 84 height 20
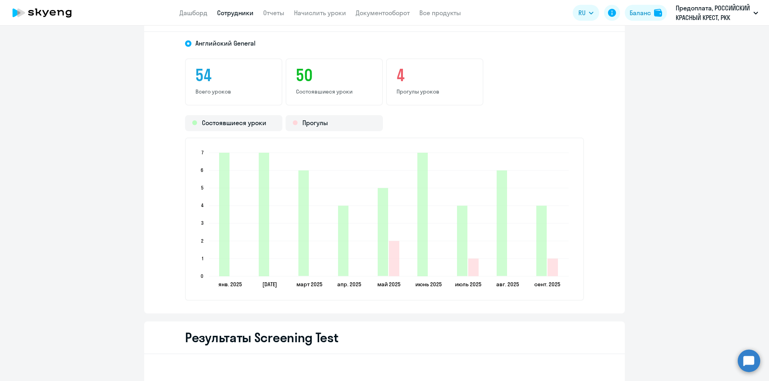
scroll to position [1081, 0]
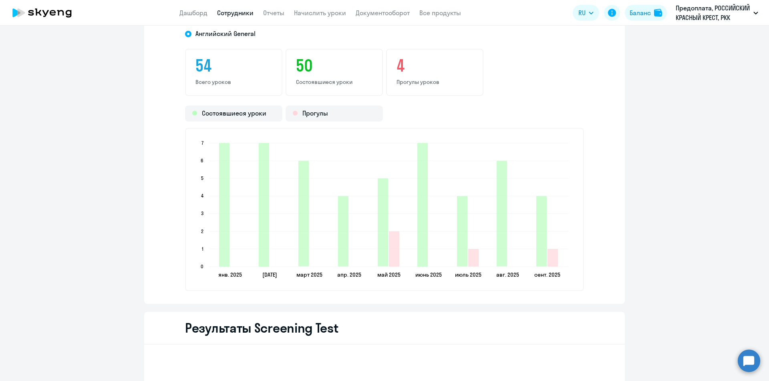
drag, startPoint x: 97, startPoint y: 261, endPoint x: 112, endPoint y: 226, distance: 37.5
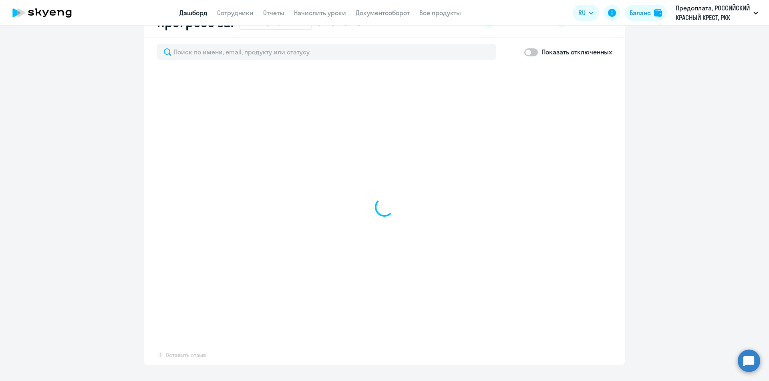
scroll to position [499, 0]
select select "30"
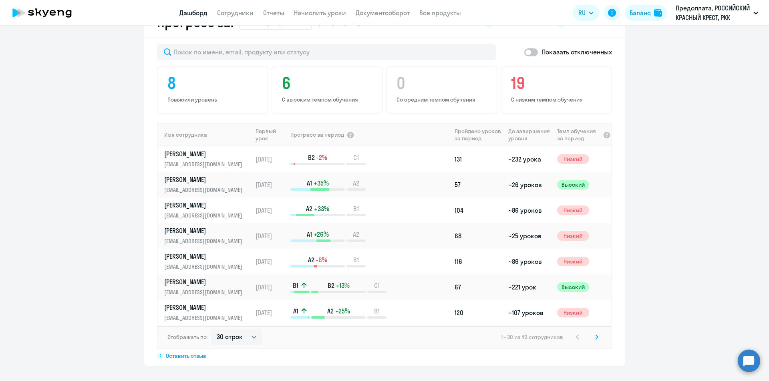
drag, startPoint x: 14, startPoint y: 301, endPoint x: 27, endPoint y: 283, distance: 21.2
click at [14, 301] on app-progress-dashboard "Прогресс за: Весь период – 03.05.2024 — 22.09.2025 Как мы считаем Скачать отчет…" at bounding box center [384, 187] width 769 height 358
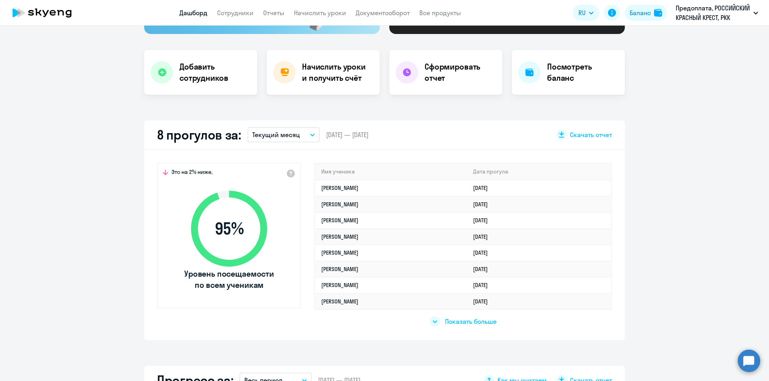
scroll to position [18, 0]
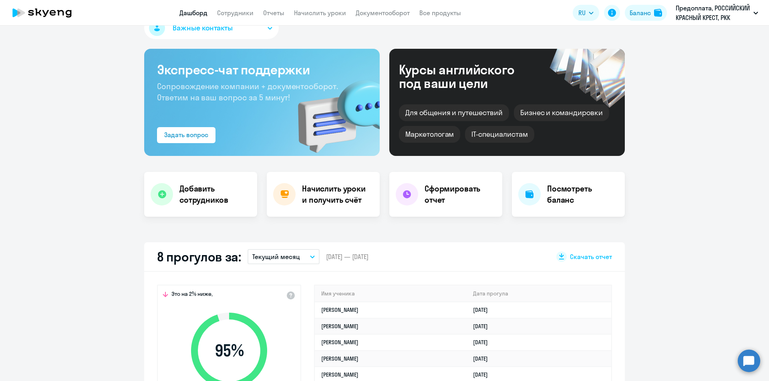
click at [193, 13] on link "Дашборд" at bounding box center [193, 13] width 28 height 8
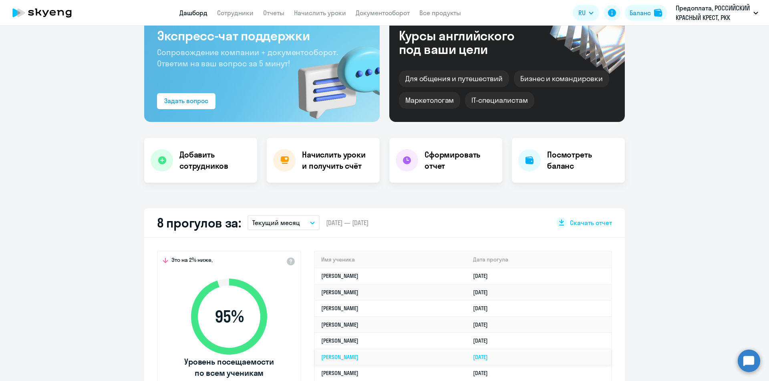
scroll to position [98, 0]
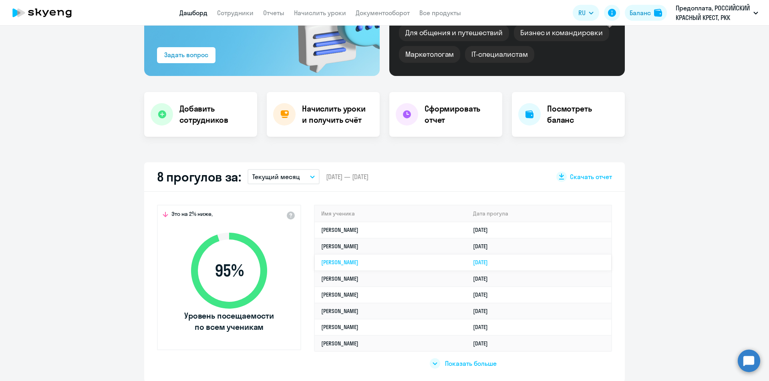
click at [354, 261] on link "Ирина Пупкова" at bounding box center [339, 262] width 37 height 7
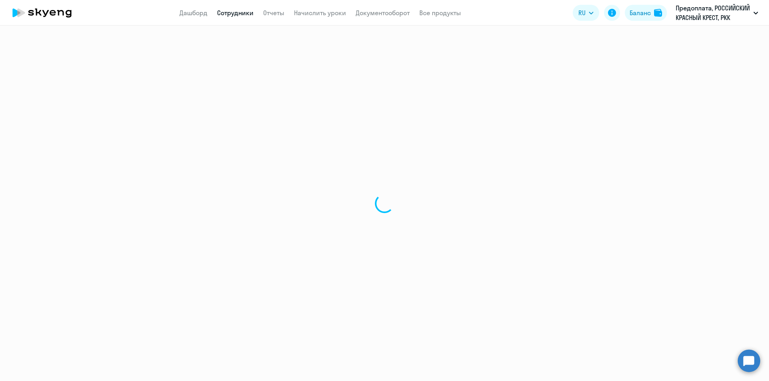
select select "english"
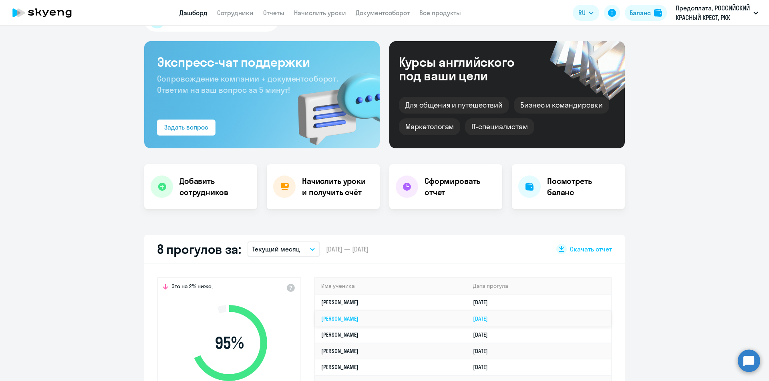
scroll to position [40, 0]
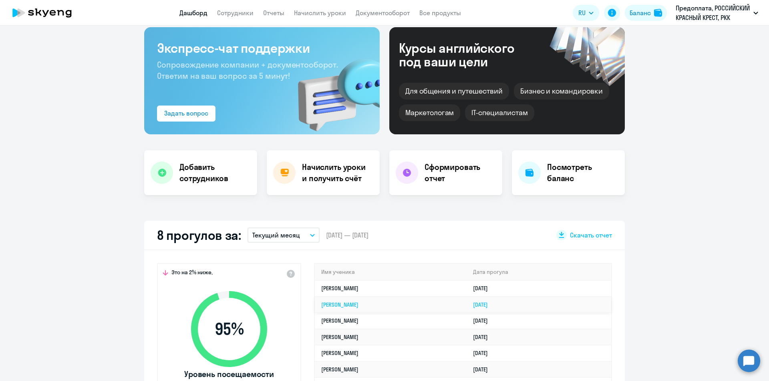
click at [352, 299] on td "Жанна Черногорская" at bounding box center [391, 305] width 152 height 16
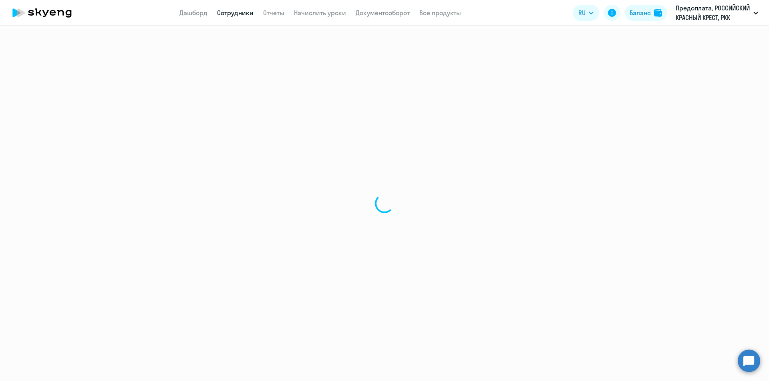
select select "english"
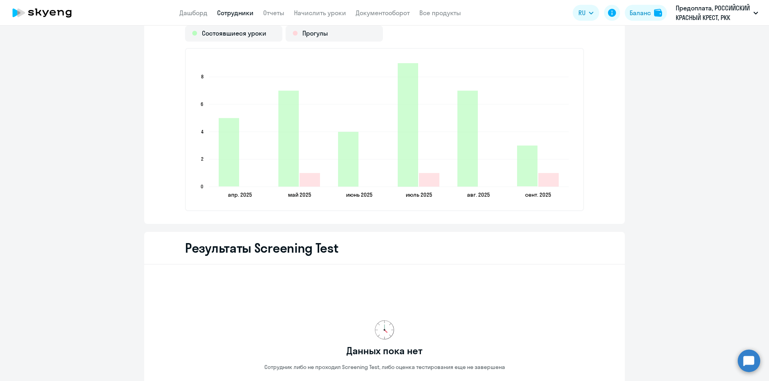
scroll to position [1081, 0]
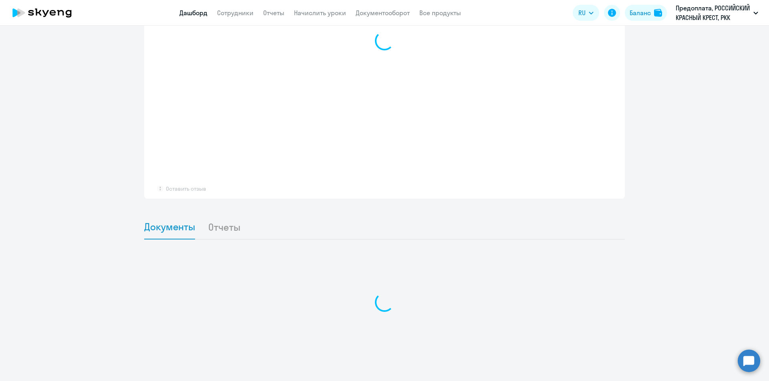
scroll to position [646, 0]
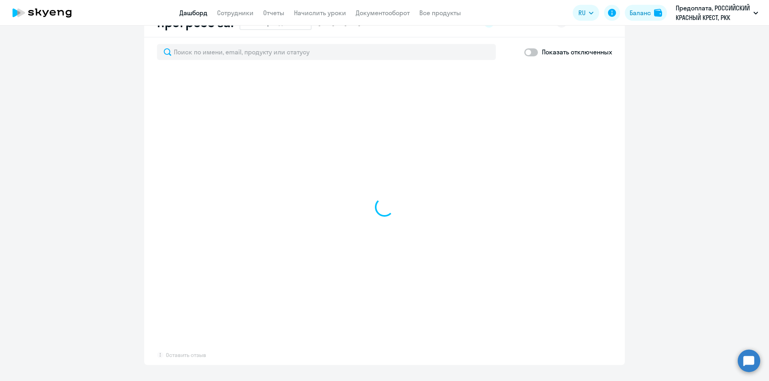
select select "30"
